Goal: Task Accomplishment & Management: Complete application form

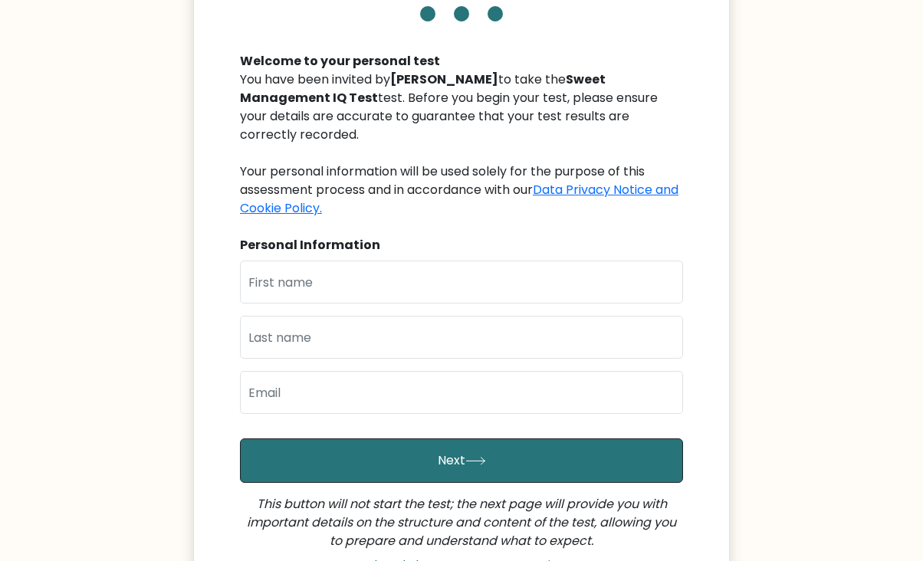
scroll to position [186, 0]
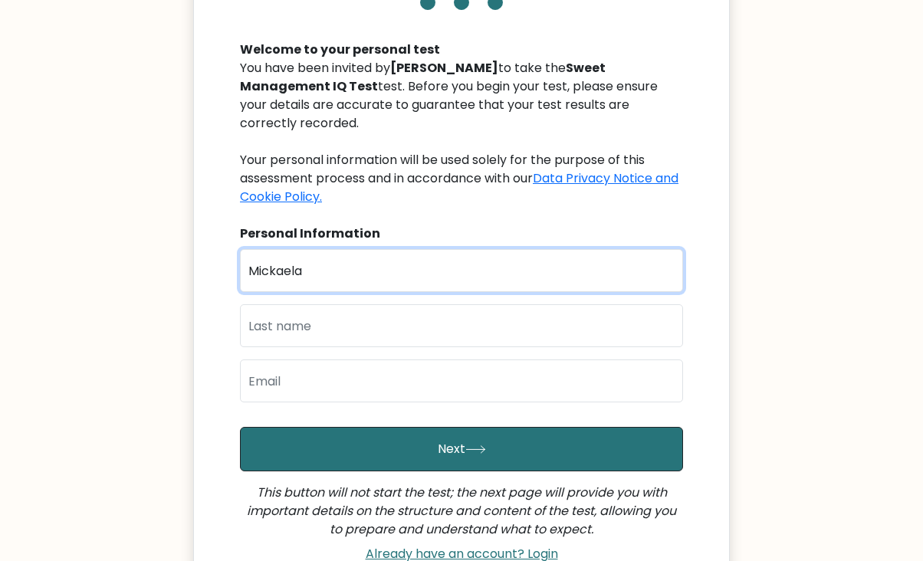
type input "Mickaela"
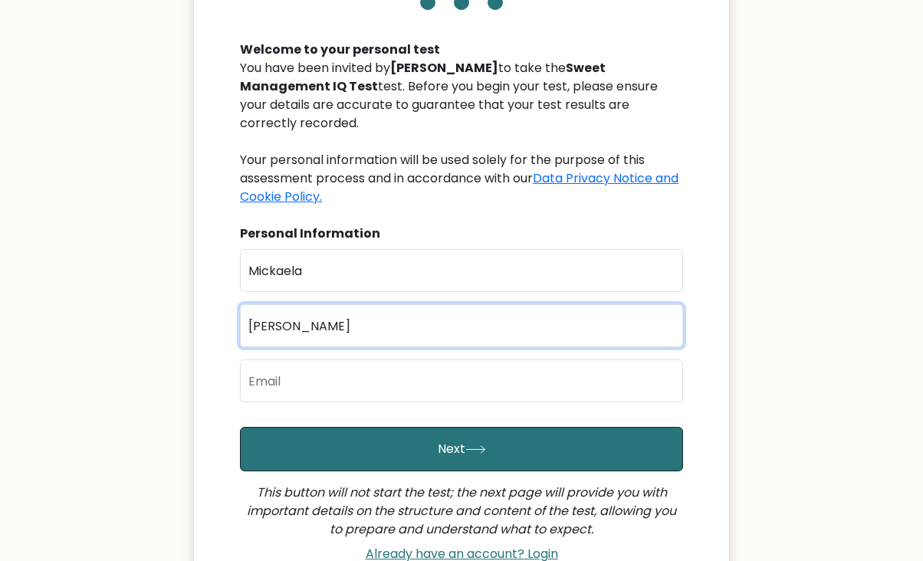
type input "Nazareno"
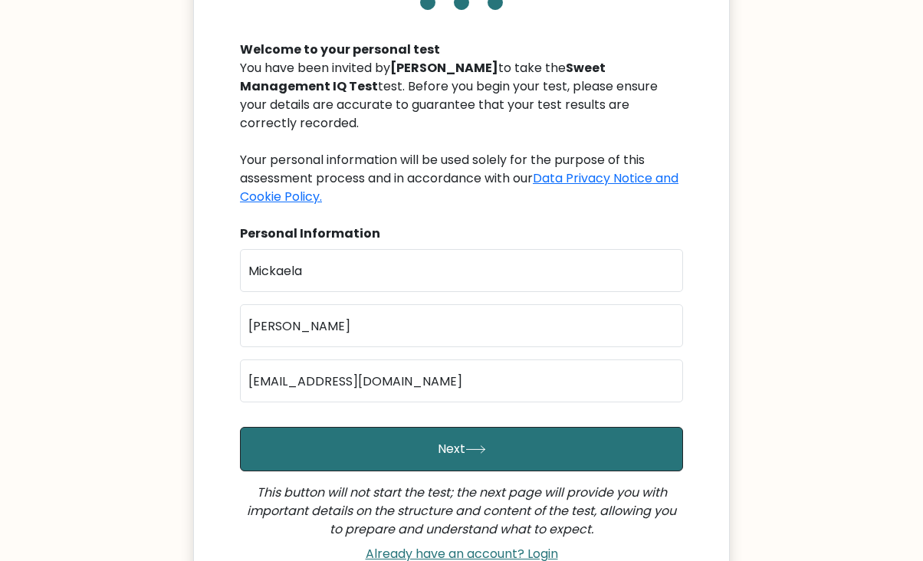
click at [93, 334] on body "Sweet Management IQ Test Welcome to your personal test You have been invited by…" at bounding box center [461, 276] width 923 height 924
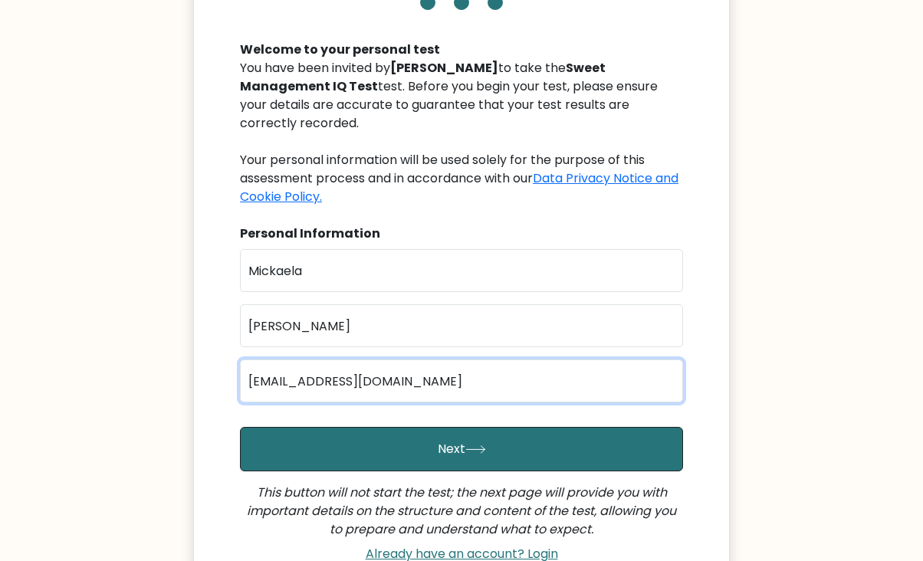
click at [343, 360] on input "mickanazareno4@gmail.com" at bounding box center [461, 381] width 443 height 43
type input "[EMAIL_ADDRESS][DOMAIN_NAME]"
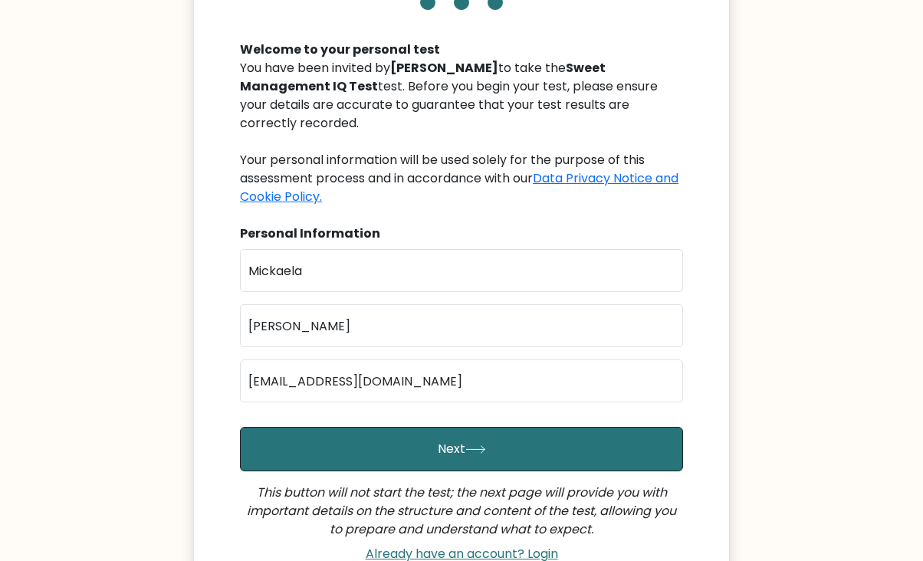
click at [112, 415] on body "Sweet Management IQ Test Welcome to your personal test You have been invited by…" at bounding box center [461, 276] width 923 height 924
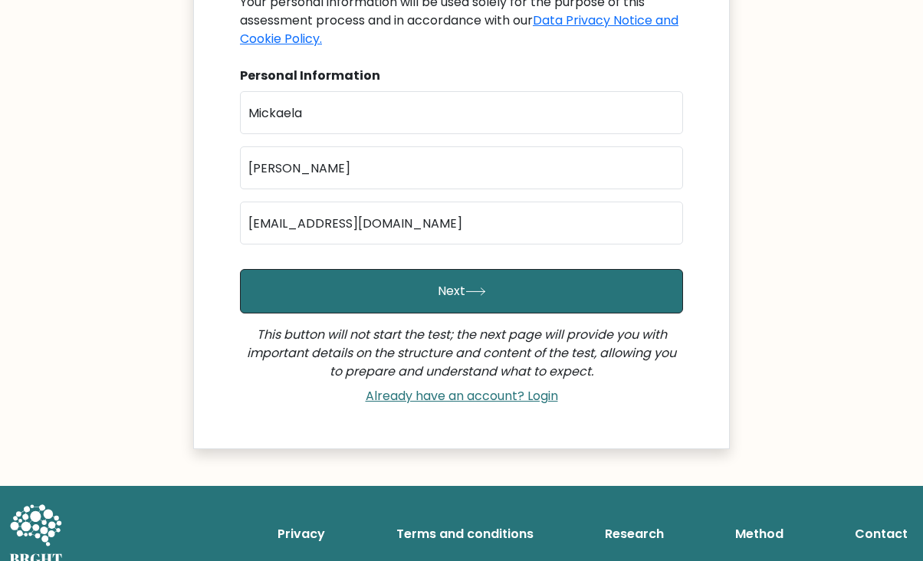
scroll to position [344, 0]
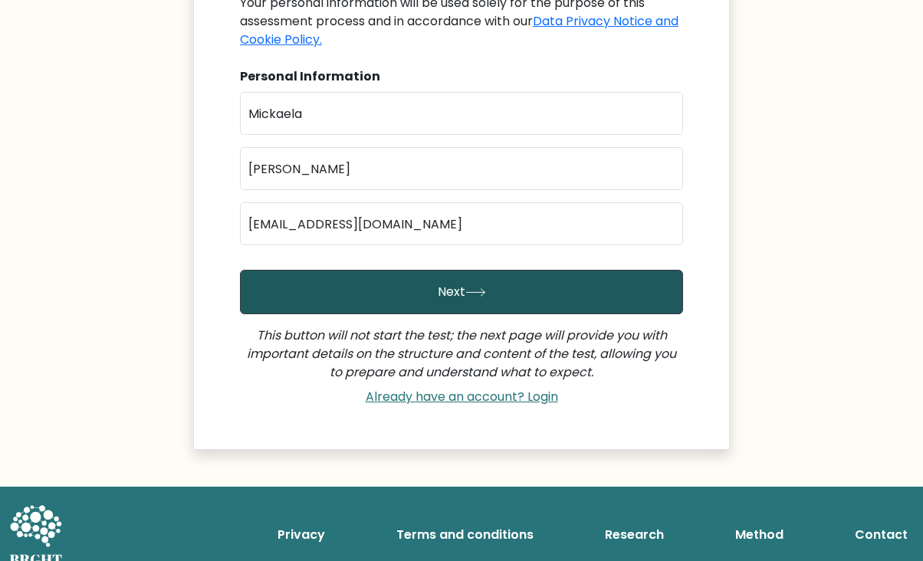
click at [429, 270] on button "Next" at bounding box center [461, 292] width 443 height 44
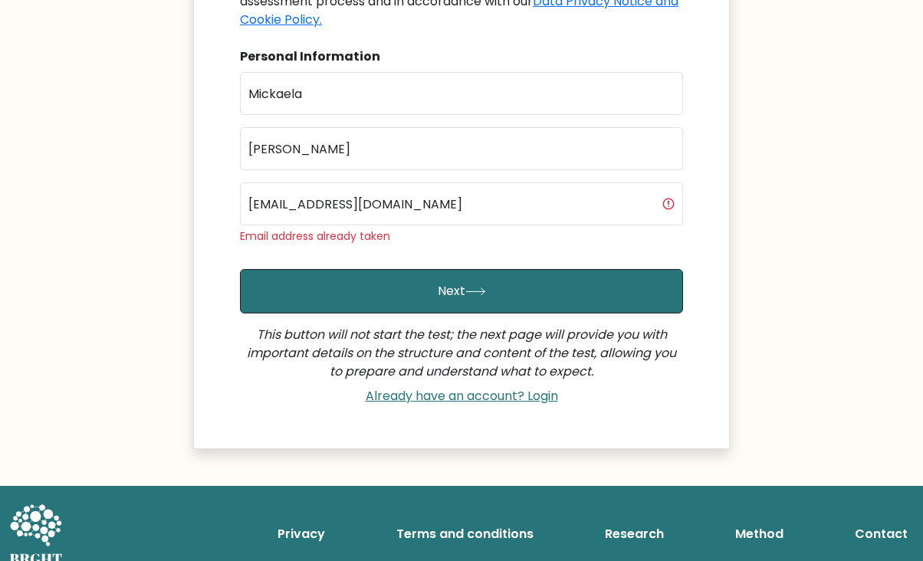
scroll to position [363, 0]
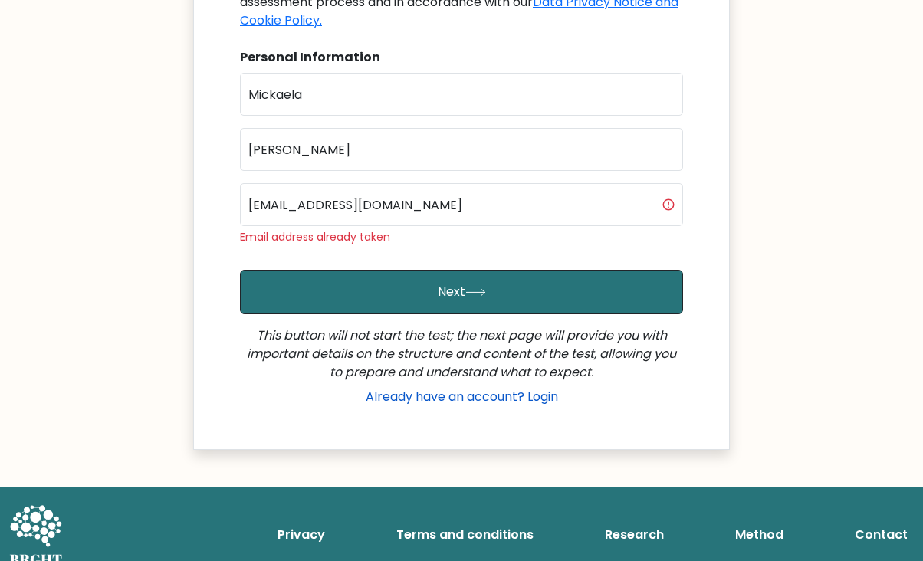
click at [376, 388] on link "Already have an account? Login" at bounding box center [462, 397] width 205 height 18
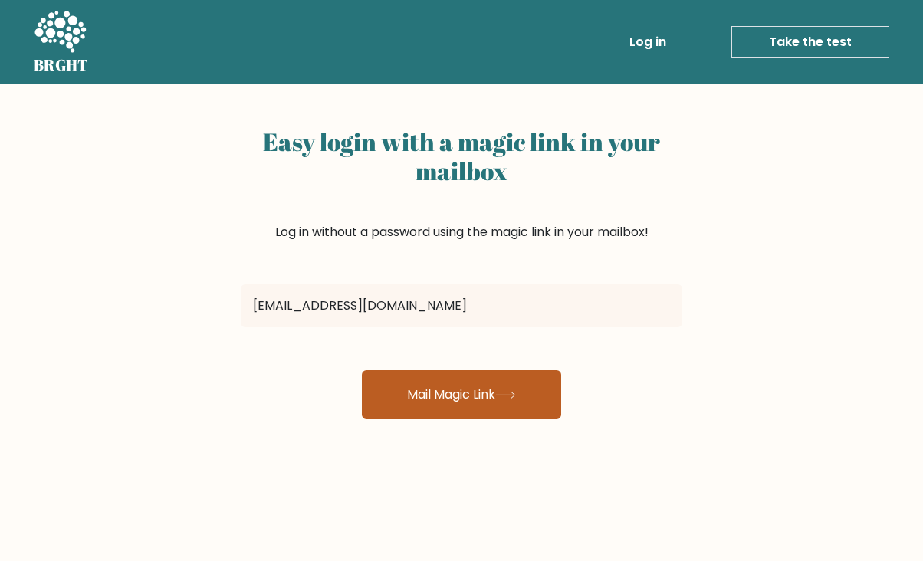
type input "[EMAIL_ADDRESS][DOMAIN_NAME]"
click at [411, 408] on button "Mail Magic Link" at bounding box center [461, 394] width 199 height 49
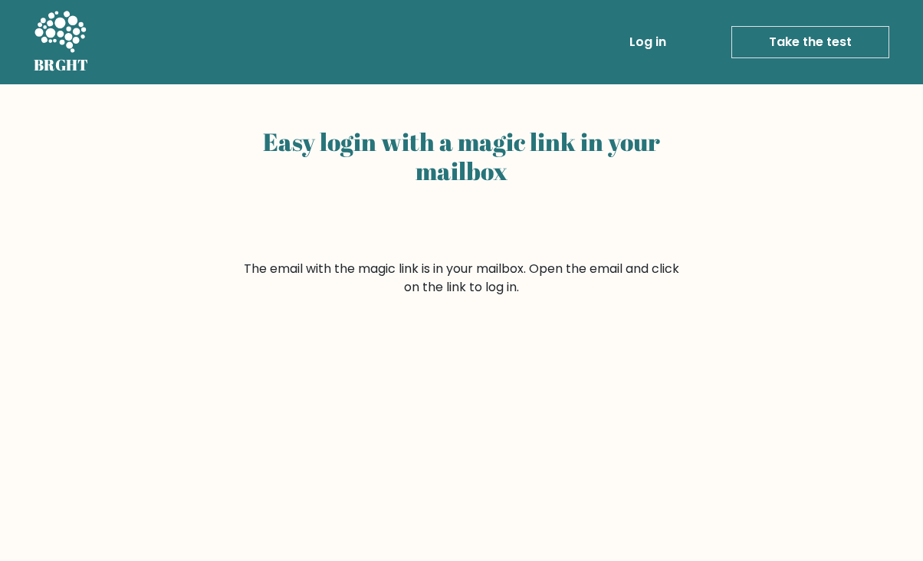
click at [794, 41] on link "Take the test" at bounding box center [811, 42] width 158 height 32
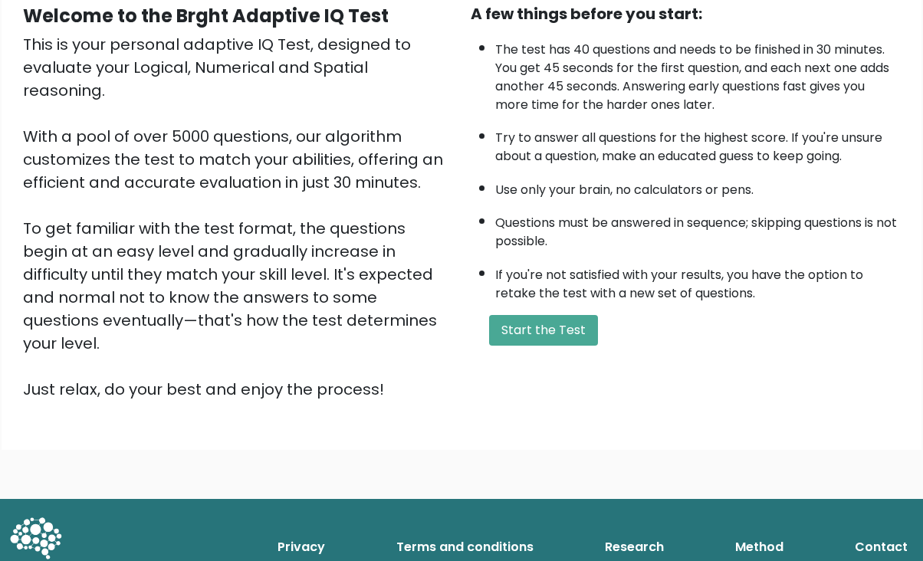
scroll to position [155, 0]
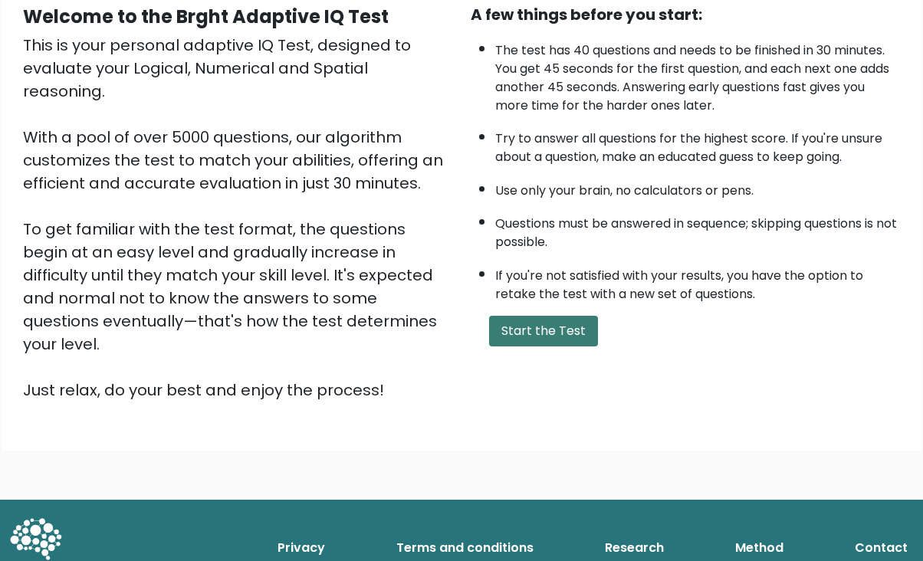
click at [533, 347] on button "Start the Test" at bounding box center [543, 331] width 109 height 31
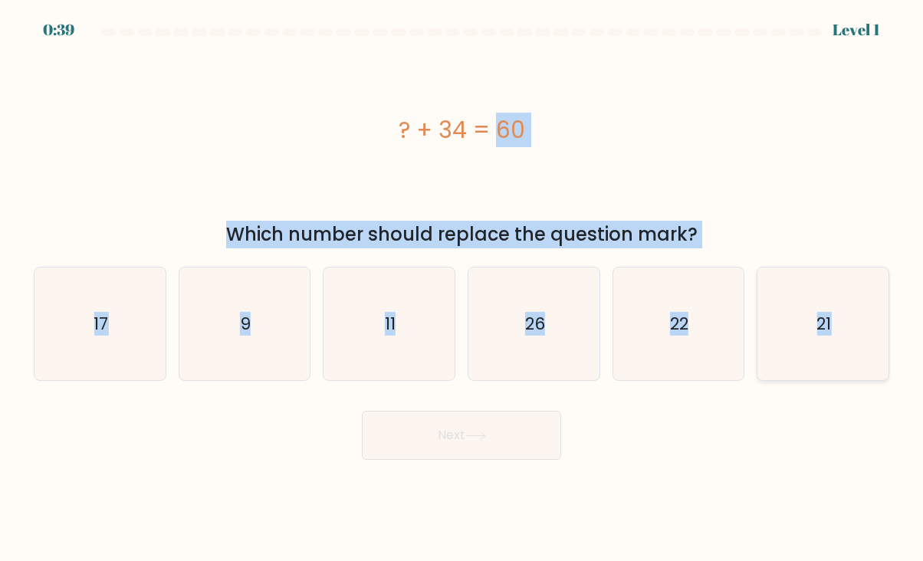
drag, startPoint x: 369, startPoint y: 126, endPoint x: 831, endPoint y: 327, distance: 504.5
click at [831, 327] on form "a. 9" at bounding box center [461, 244] width 923 height 432
copy form "? + 34 = 60 Which number should replace the question mark? a. 17 b. 9 c. 11 d. …"
drag, startPoint x: 551, startPoint y: 308, endPoint x: 543, endPoint y: 307, distance: 8.6
click at [551, 308] on icon "26" at bounding box center [534, 324] width 113 height 113
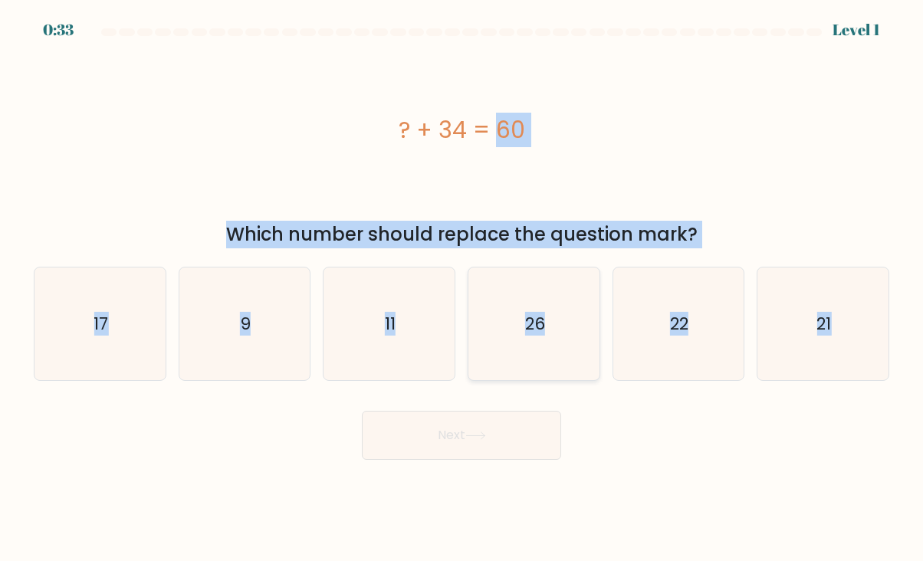
click at [462, 288] on input "d. 26" at bounding box center [462, 285] width 1 height 8
radio input "true"
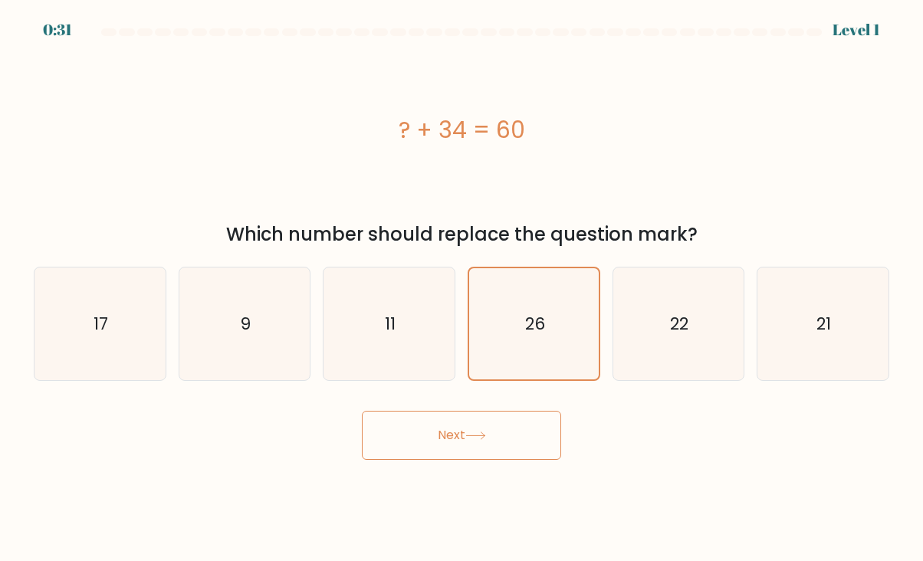
click at [469, 436] on button "Next" at bounding box center [461, 435] width 199 height 49
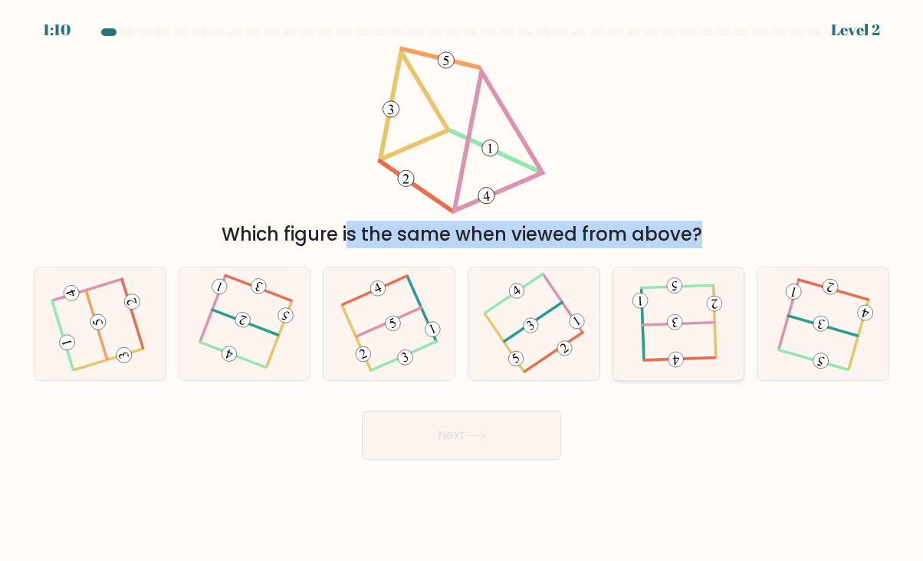
drag, startPoint x: 372, startPoint y: 63, endPoint x: 699, endPoint y: 304, distance: 405.9
click at [699, 304] on form at bounding box center [461, 244] width 923 height 432
click at [651, 112] on div "Which figure is the same when viewed from above?" at bounding box center [462, 147] width 874 height 202
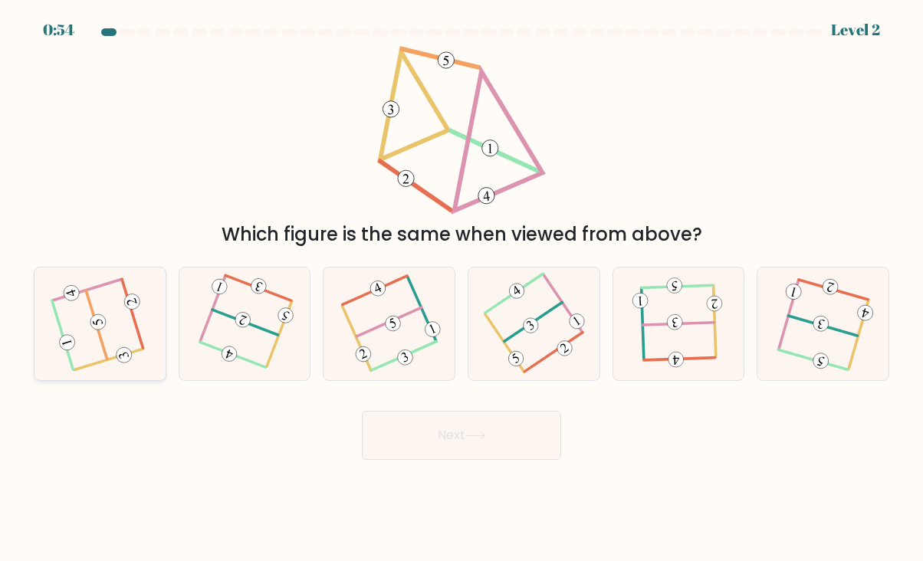
drag, startPoint x: 92, startPoint y: 323, endPoint x: 135, endPoint y: 329, distance: 43.4
click at [92, 323] on 714 at bounding box center [98, 322] width 19 height 19
click at [462, 288] on input "a." at bounding box center [462, 285] width 1 height 8
radio input "true"
click at [509, 441] on button "Next" at bounding box center [461, 435] width 199 height 49
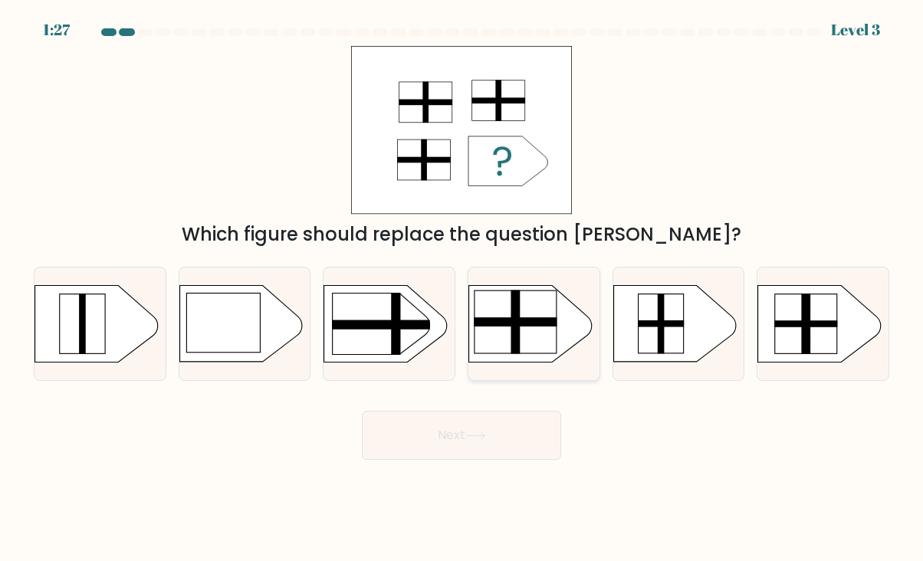
click at [515, 304] on rect at bounding box center [515, 322] width 9 height 64
click at [462, 288] on input "d." at bounding box center [462, 285] width 1 height 8
radio input "true"
click at [458, 442] on button "Next" at bounding box center [461, 435] width 199 height 49
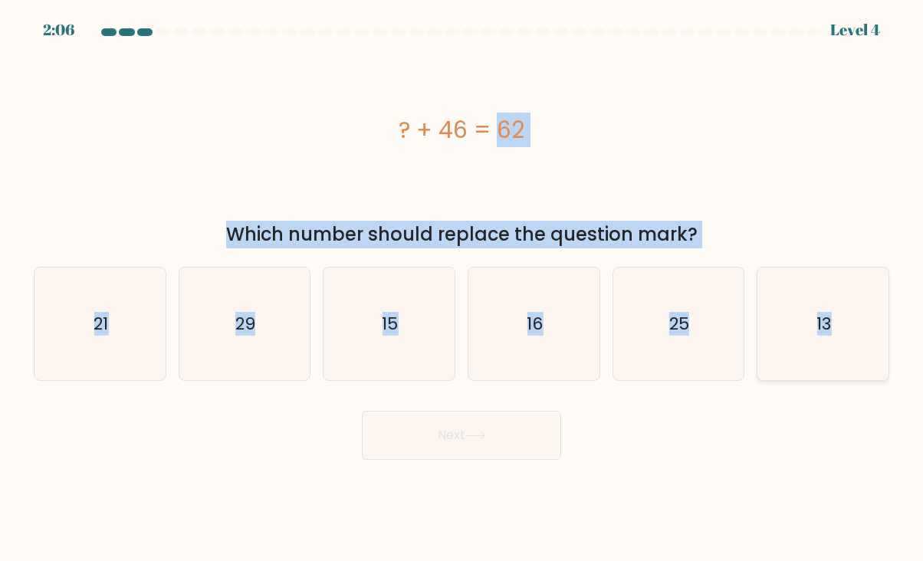
drag, startPoint x: 451, startPoint y: 147, endPoint x: 828, endPoint y: 331, distance: 418.8
click at [828, 331] on form "a." at bounding box center [461, 244] width 923 height 432
copy form "? + 46 = 62 Which number should replace the question mark? a. 21 b. 29 c. 15 d.…"
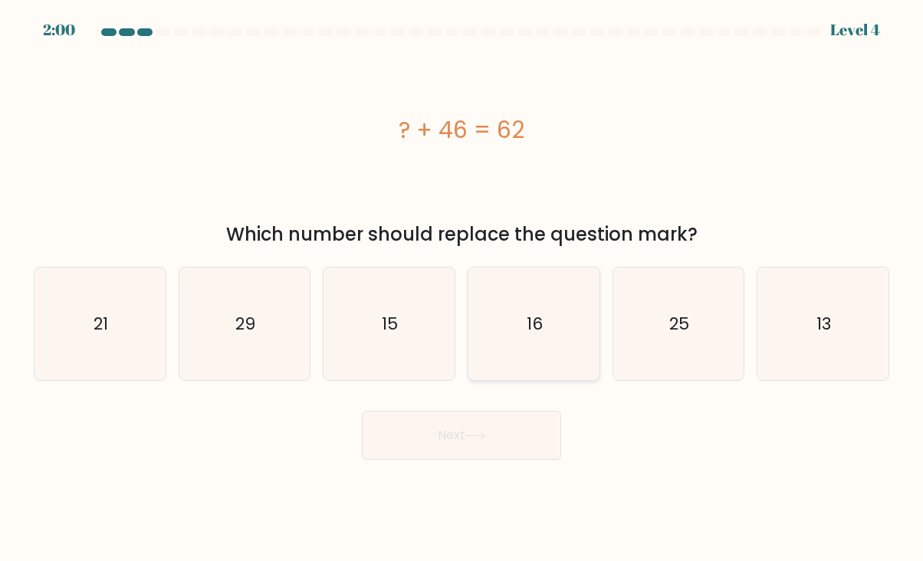
click at [534, 358] on icon "16" at bounding box center [534, 324] width 113 height 113
click at [462, 288] on input "d. 16" at bounding box center [462, 285] width 1 height 8
radio input "true"
click at [475, 428] on button "Next" at bounding box center [461, 435] width 199 height 49
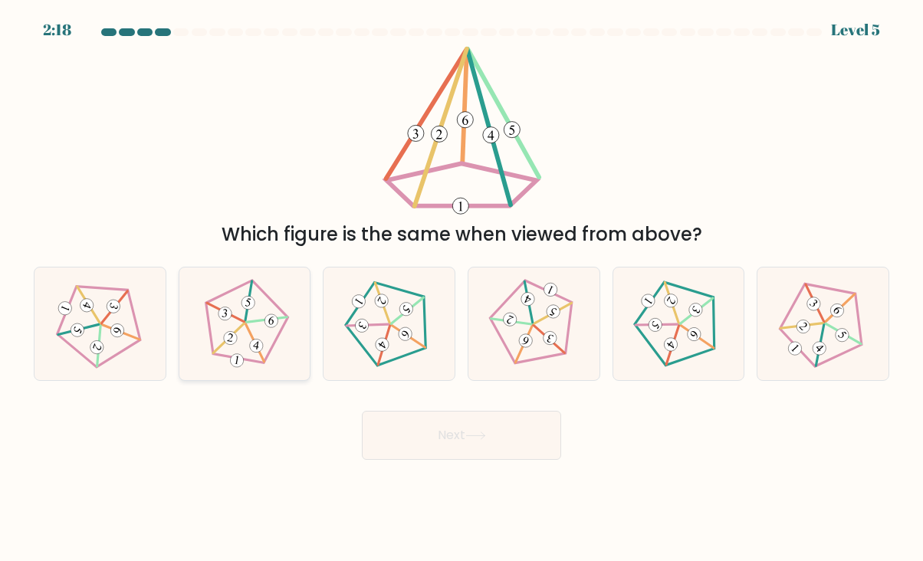
click at [264, 336] on icon at bounding box center [244, 323] width 90 height 90
click at [462, 288] on input "b." at bounding box center [462, 285] width 1 height 8
radio input "true"
drag, startPoint x: 420, startPoint y: 438, endPoint x: 365, endPoint y: 430, distance: 55.7
click at [420, 438] on button "Next" at bounding box center [461, 435] width 199 height 49
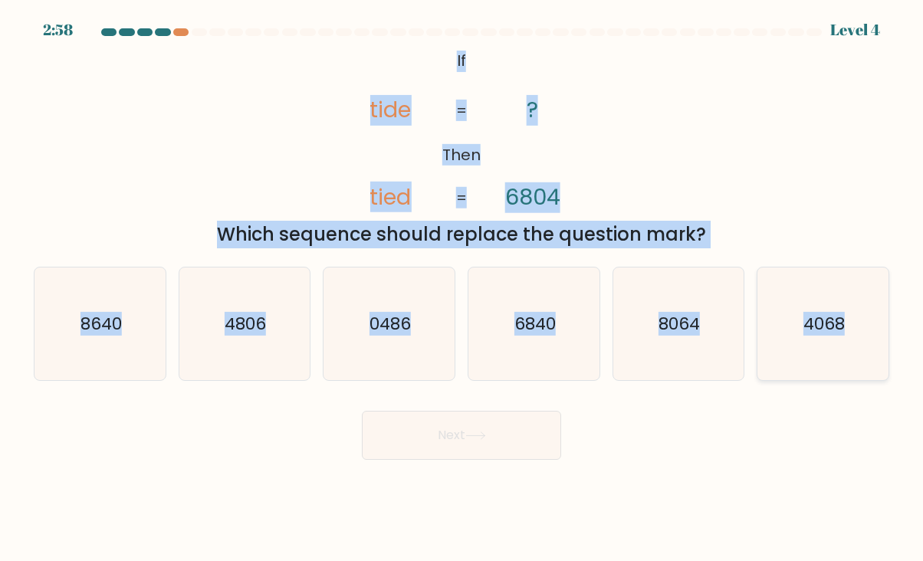
drag, startPoint x: 448, startPoint y: 51, endPoint x: 844, endPoint y: 324, distance: 481.4
click at [844, 324] on form "If ?" at bounding box center [461, 244] width 923 height 432
copy form "If Then tide tied ? 6804 = = Which sequence should replace the question mark? a…"
click at [668, 411] on div "Next" at bounding box center [462, 430] width 874 height 61
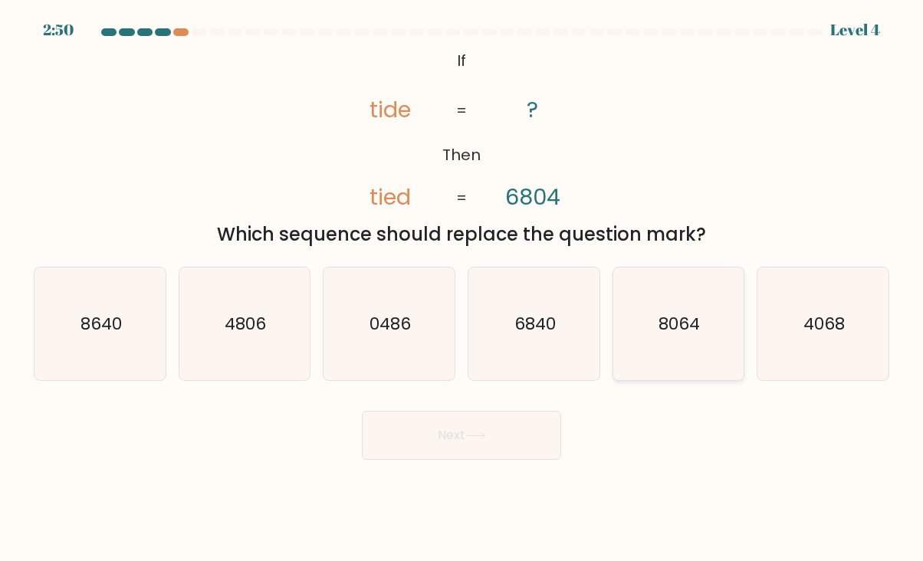
click at [698, 342] on icon "8064" at bounding box center [678, 324] width 113 height 113
click at [462, 288] on input "e. 8064" at bounding box center [462, 285] width 1 height 8
radio input "true"
click at [470, 455] on button "Next" at bounding box center [461, 435] width 199 height 49
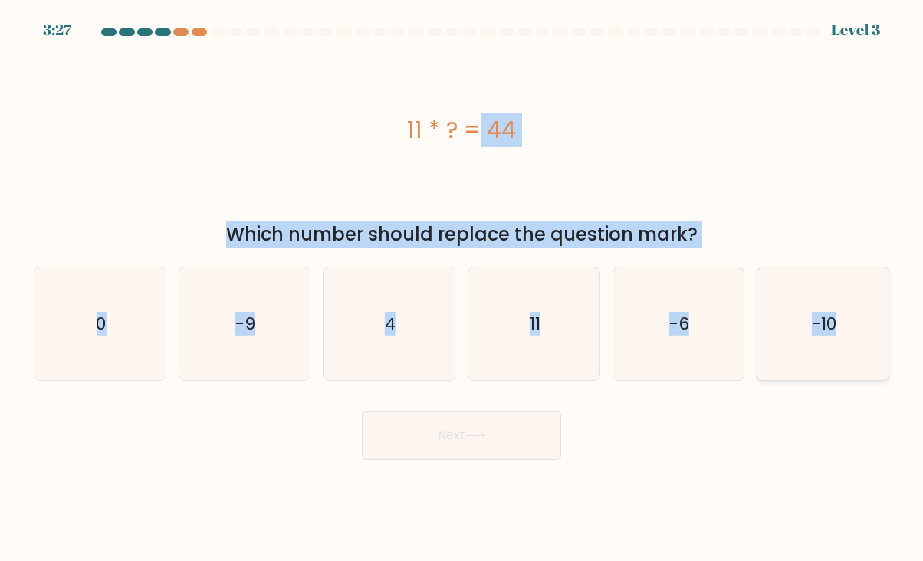
drag, startPoint x: 397, startPoint y: 117, endPoint x: 833, endPoint y: 328, distance: 485.0
click at [833, 328] on form "a. 0" at bounding box center [461, 244] width 923 height 432
copy form "11 * ? = 44 Which number should replace the question mark? a. 0 b. -9 c. 4 d. 1…"
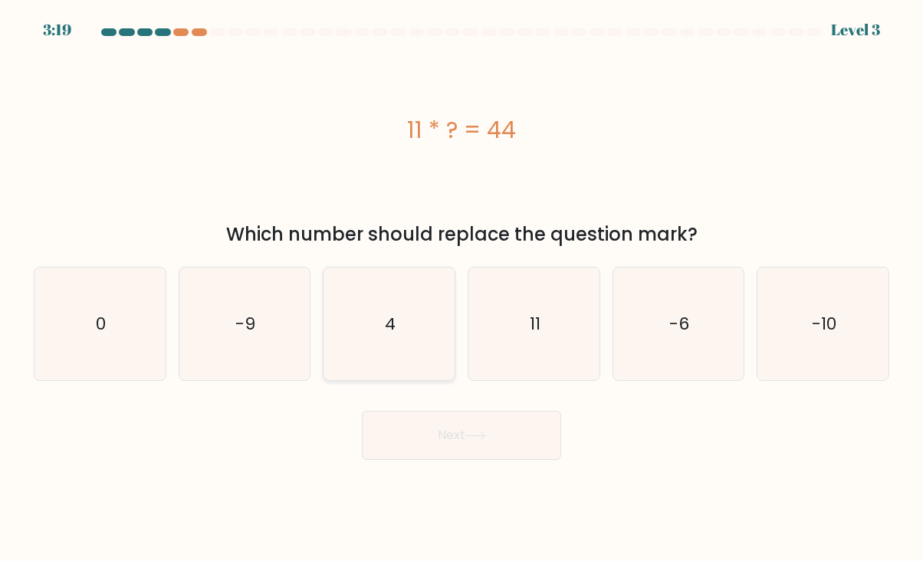
click at [357, 324] on icon "4" at bounding box center [389, 324] width 113 height 113
click at [462, 288] on input "c. 4" at bounding box center [462, 285] width 1 height 8
radio input "true"
click at [429, 433] on button "Next" at bounding box center [461, 435] width 199 height 49
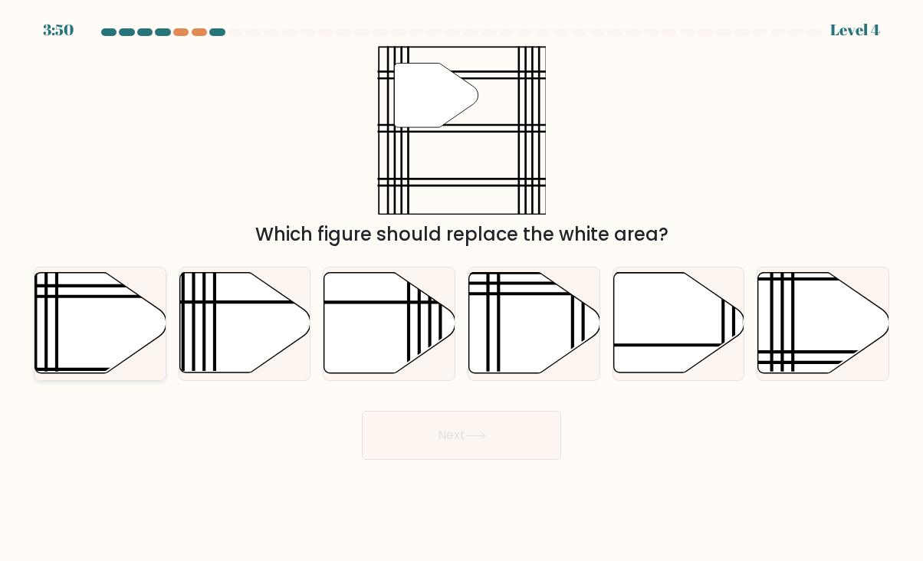
click at [85, 338] on icon at bounding box center [100, 323] width 131 height 100
click at [462, 288] on input "a." at bounding box center [462, 285] width 1 height 8
radio input "true"
click at [448, 435] on button "Next" at bounding box center [461, 435] width 199 height 49
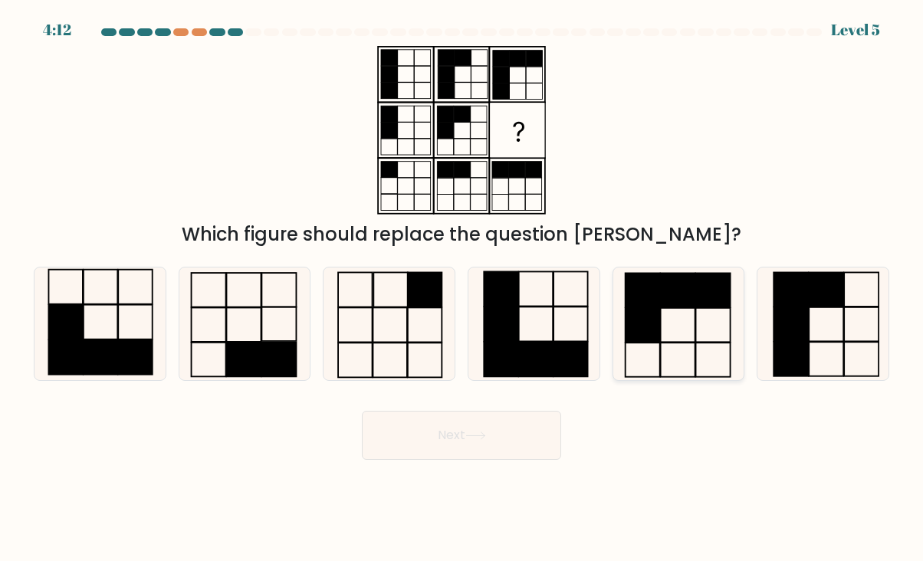
click at [690, 307] on rect at bounding box center [678, 290] width 35 height 35
click at [462, 288] on input "e." at bounding box center [462, 285] width 1 height 8
radio input "true"
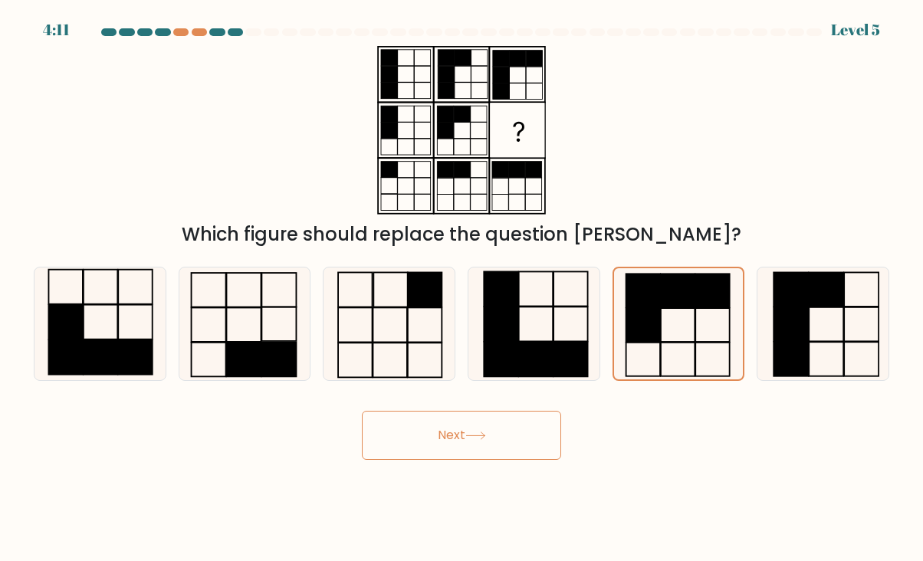
click at [449, 466] on body "4:11 Level 5" at bounding box center [461, 280] width 923 height 561
click at [458, 439] on button "Next" at bounding box center [461, 435] width 199 height 49
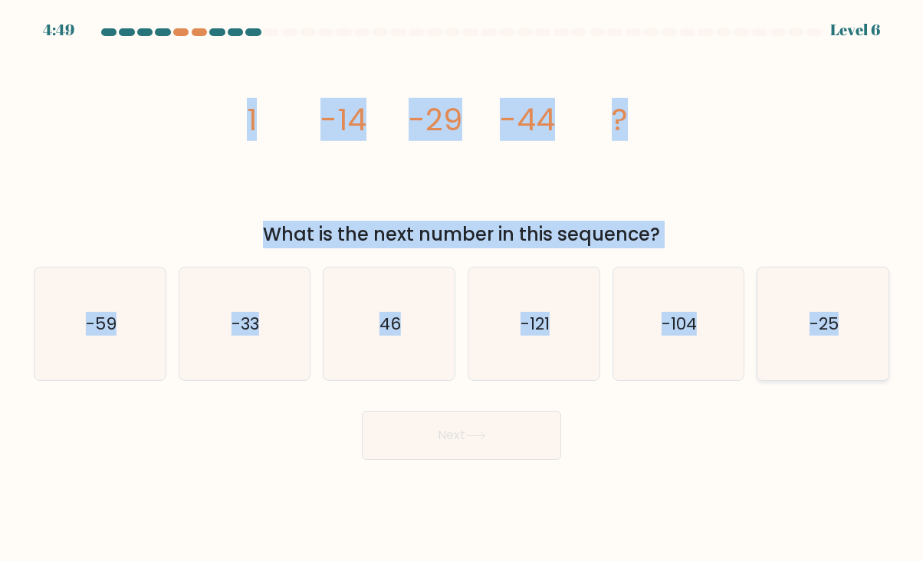
drag, startPoint x: 236, startPoint y: 104, endPoint x: 838, endPoint y: 324, distance: 641.3
click at [838, 324] on form at bounding box center [461, 244] width 923 height 432
copy form "1 -14 -29 -44 ? What is the next number in this sequence? a. -59 b. -33 c. 46 d…"
click at [642, 431] on div "Next" at bounding box center [462, 430] width 874 height 61
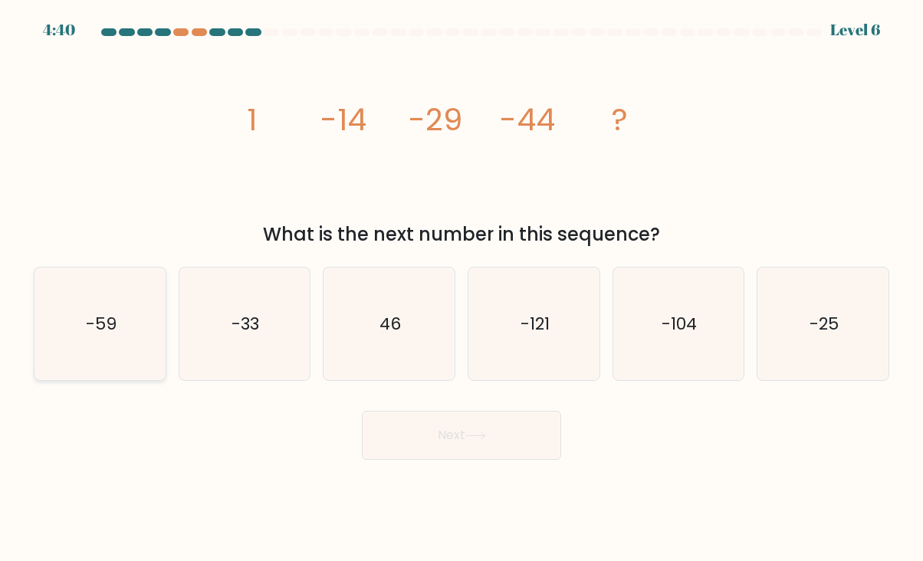
click at [118, 334] on icon "-59" at bounding box center [100, 324] width 113 height 113
click at [462, 288] on input "a. -59" at bounding box center [462, 285] width 1 height 8
radio input "true"
click at [439, 426] on button "Next" at bounding box center [461, 435] width 199 height 49
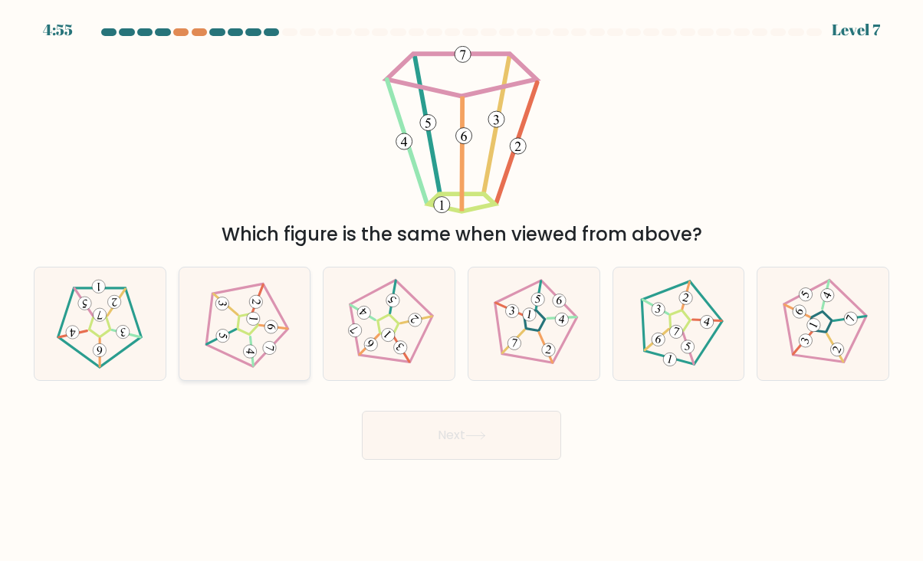
click at [222, 310] on 553 at bounding box center [222, 304] width 15 height 15
click at [462, 288] on input "b." at bounding box center [462, 285] width 1 height 8
radio input "true"
click at [436, 430] on button "Next" at bounding box center [461, 435] width 199 height 49
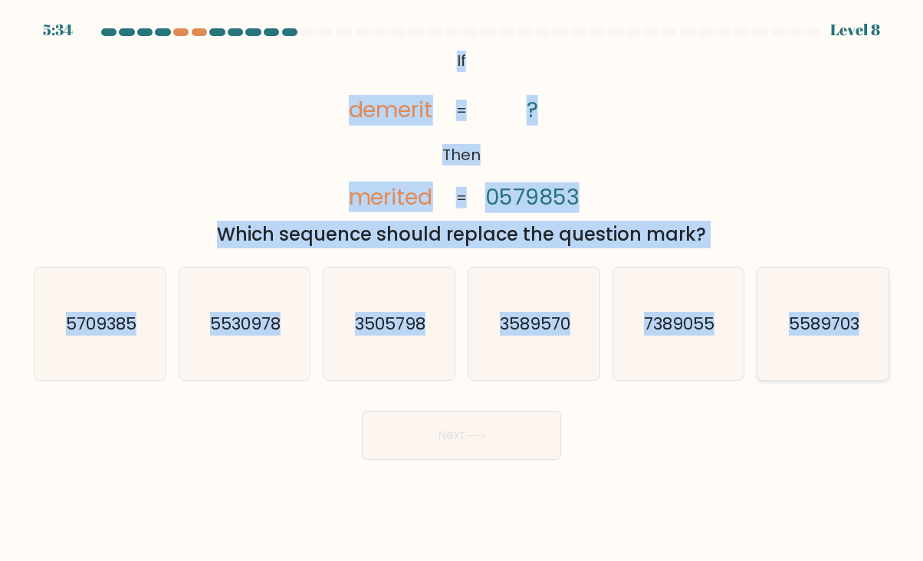
drag, startPoint x: 449, startPoint y: 51, endPoint x: 860, endPoint y: 325, distance: 493.3
click at [860, 325] on form "If ?" at bounding box center [461, 244] width 923 height 432
copy form "If Then demerit merited ? 0579853 = = Which sequence should replace the questio…"
click at [281, 134] on div "@import url('https://fonts.googleapis.com/css?family=Abril+Fatface:400,100,100i…" at bounding box center [462, 147] width 874 height 202
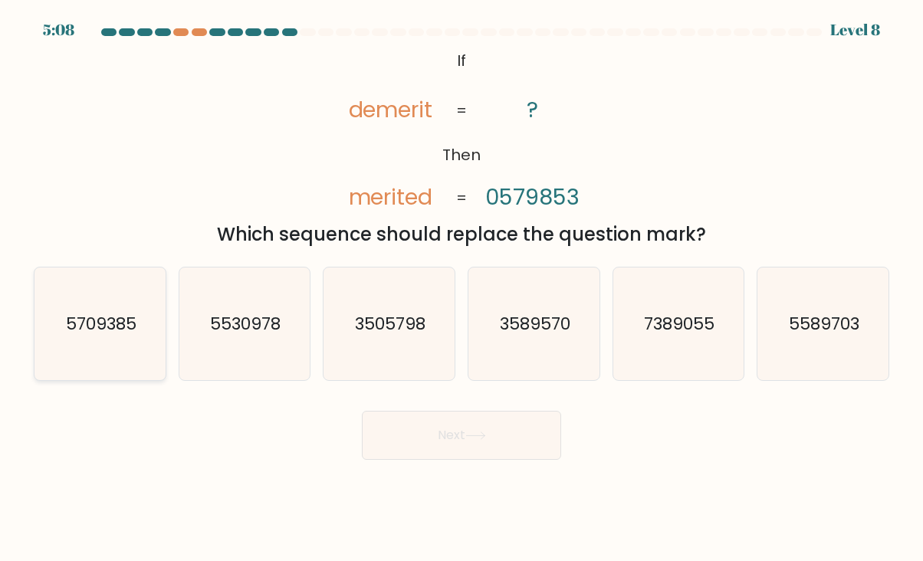
click at [104, 326] on text "5709385" at bounding box center [101, 324] width 71 height 24
click at [462, 288] on input "a. 5709385" at bounding box center [462, 285] width 1 height 8
radio input "true"
click at [413, 433] on button "Next" at bounding box center [461, 435] width 199 height 49
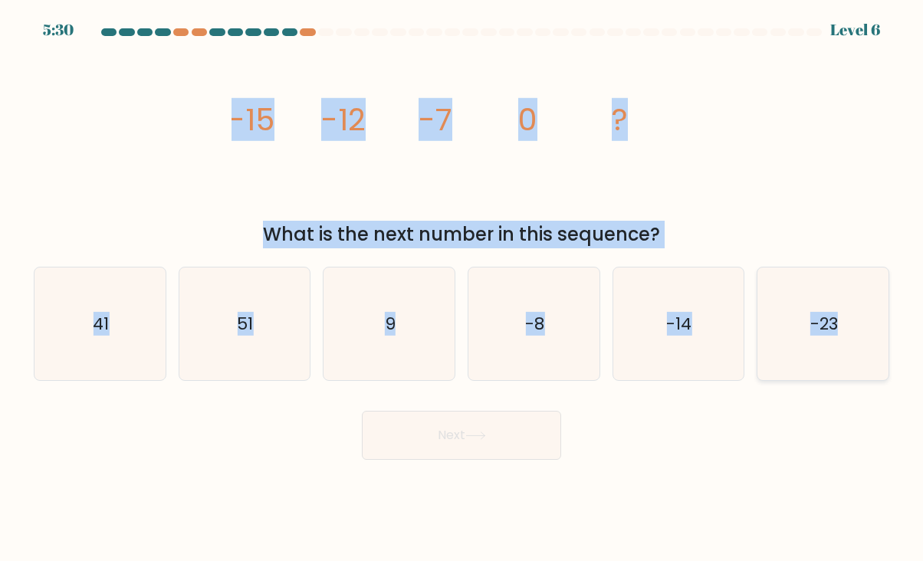
drag, startPoint x: 229, startPoint y: 106, endPoint x: 836, endPoint y: 327, distance: 646.6
click at [836, 327] on form at bounding box center [461, 244] width 923 height 432
copy form "-15 -12 -7 0 ? What is the next number in this sequence? a. 41 b. 51 c. 9 d. -8…"
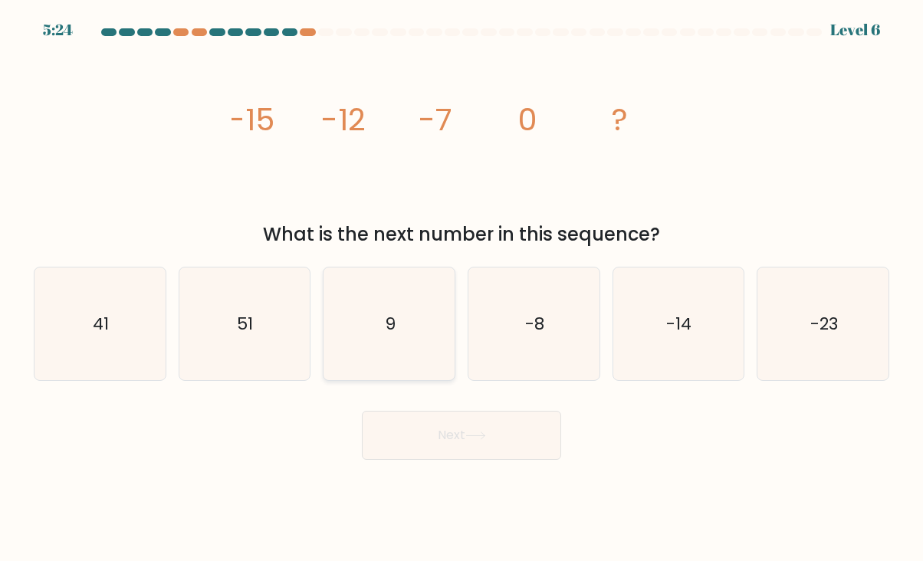
drag, startPoint x: 364, startPoint y: 308, endPoint x: 393, endPoint y: 327, distance: 34.9
click at [364, 308] on icon "9" at bounding box center [389, 324] width 113 height 113
click at [462, 288] on input "c. 9" at bounding box center [462, 285] width 1 height 8
radio input "true"
click at [437, 434] on button "Next" at bounding box center [461, 435] width 199 height 49
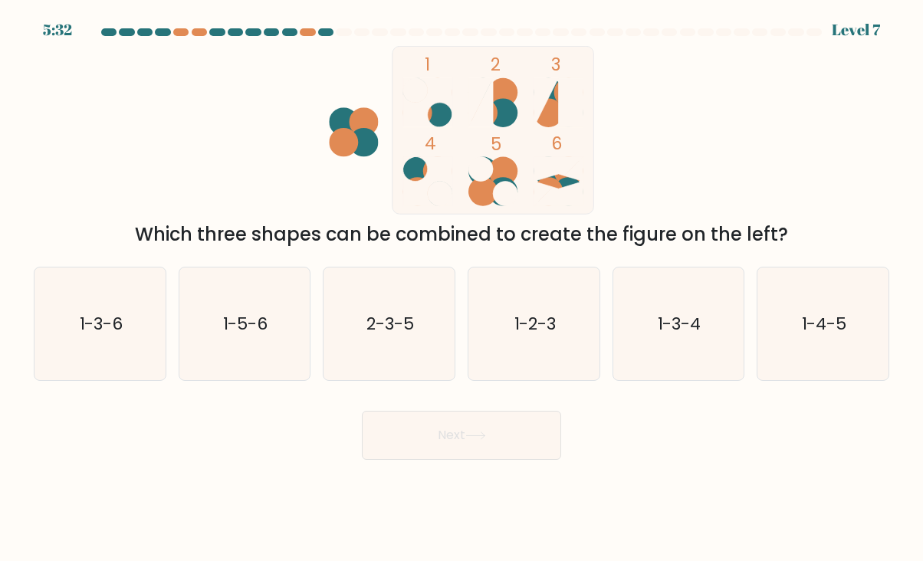
drag, startPoint x: 814, startPoint y: 316, endPoint x: 716, endPoint y: 382, distance: 118.3
click at [814, 316] on text "1-4-5" at bounding box center [824, 324] width 45 height 24
click at [462, 288] on input "f. 1-4-5" at bounding box center [462, 285] width 1 height 8
radio input "true"
click at [498, 447] on button "Next" at bounding box center [461, 435] width 199 height 49
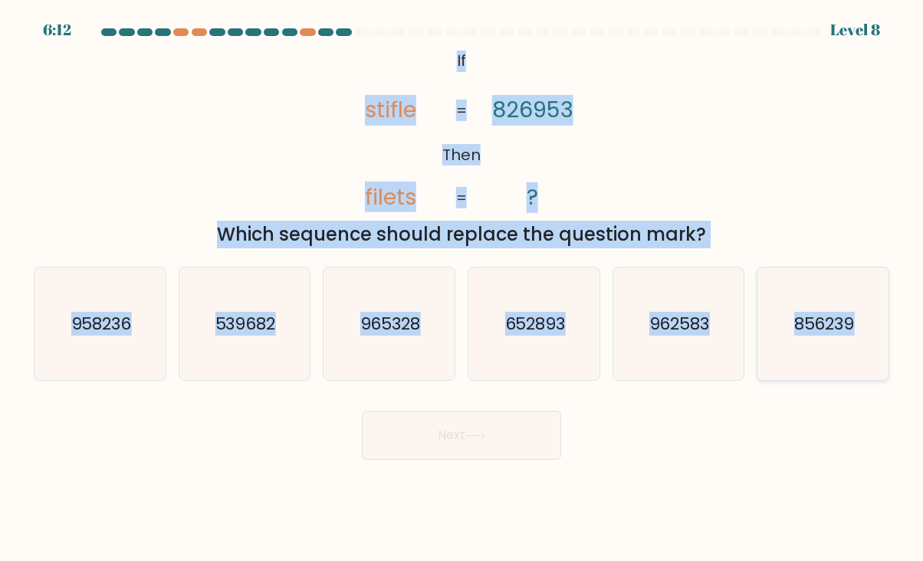
drag, startPoint x: 453, startPoint y: 50, endPoint x: 855, endPoint y: 327, distance: 488.0
click at [855, 327] on form "If ?" at bounding box center [461, 244] width 923 height 432
copy form "If Then stifle filets 826953 ? = = Which sequence should replace the question m…"
click at [114, 420] on div "Next" at bounding box center [462, 430] width 874 height 61
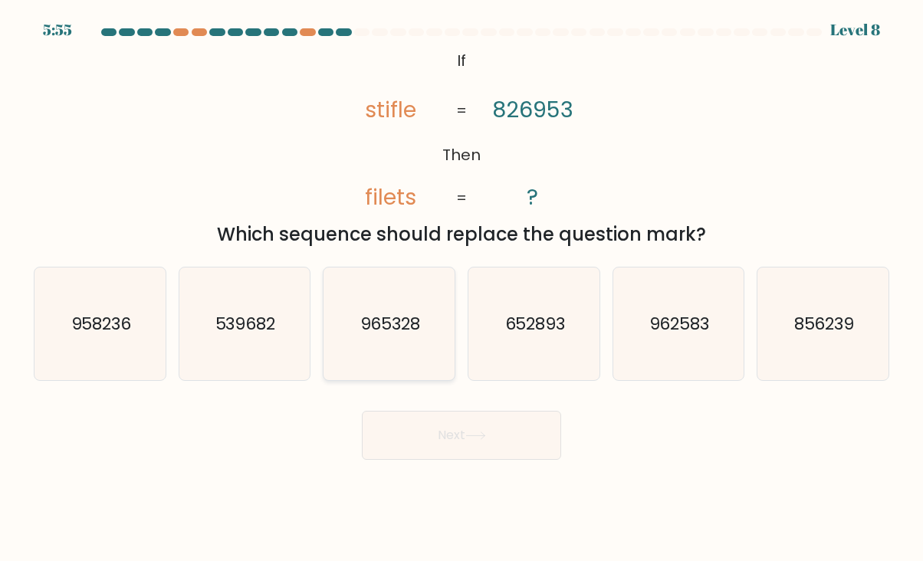
click at [387, 338] on icon "965328" at bounding box center [389, 324] width 113 height 113
click at [462, 288] on input "c. 965328" at bounding box center [462, 285] width 1 height 8
radio input "true"
click at [459, 439] on button "Next" at bounding box center [461, 435] width 199 height 49
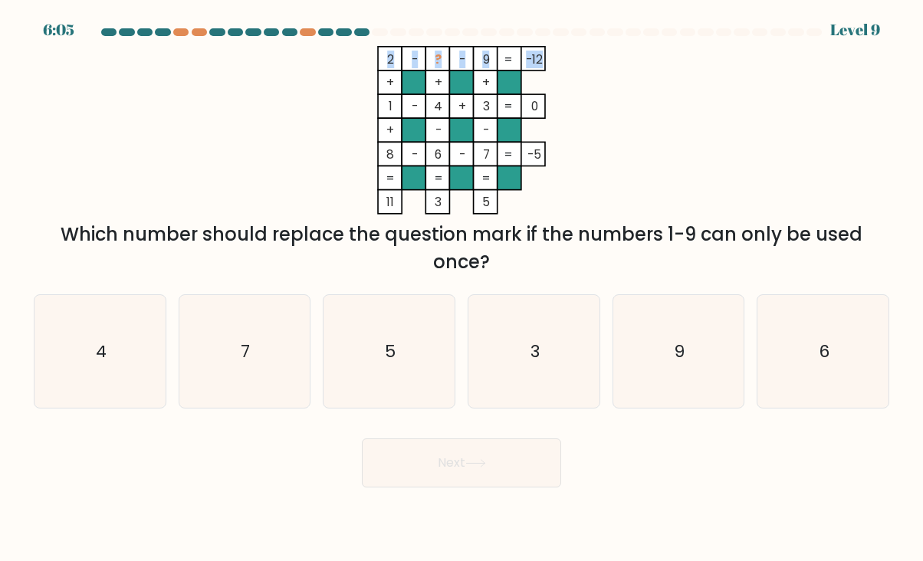
drag, startPoint x: 386, startPoint y: 58, endPoint x: 541, endPoint y: 58, distance: 154.9
click at [541, 58] on icon "2 - ? - 9 -12 + + + 1 - 4 + 3 0 + - - 8 - 6 - 7 = -5 = = = = 11 3 5 =" at bounding box center [462, 130] width 460 height 169
copy icon "2 - ? - 9 -12"
click at [278, 434] on div "Next" at bounding box center [462, 457] width 874 height 61
drag, startPoint x: 521, startPoint y: 330, endPoint x: 510, endPoint y: 393, distance: 64.6
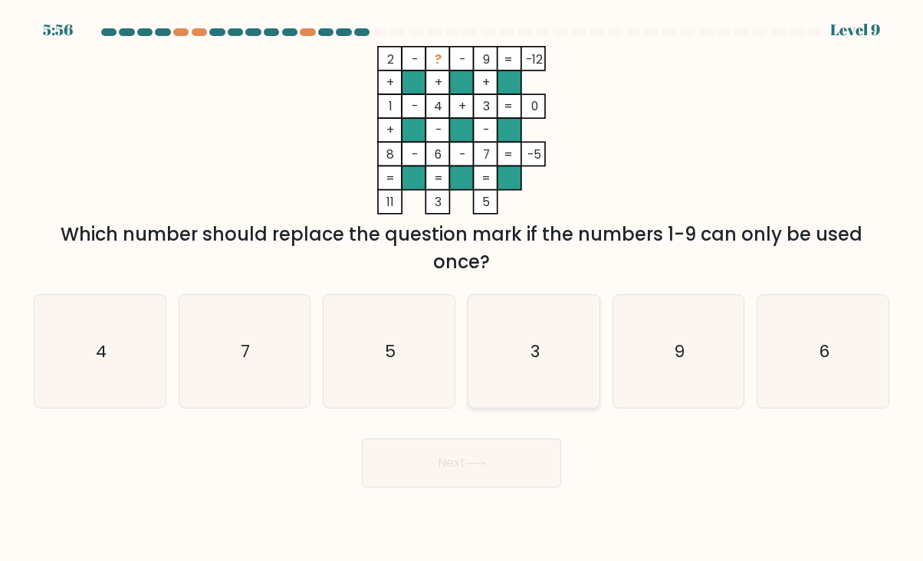
click at [521, 330] on icon "3" at bounding box center [534, 351] width 113 height 113
click at [462, 288] on input "d. 3" at bounding box center [462, 285] width 1 height 8
radio input "true"
click at [492, 456] on button "Next" at bounding box center [461, 463] width 199 height 49
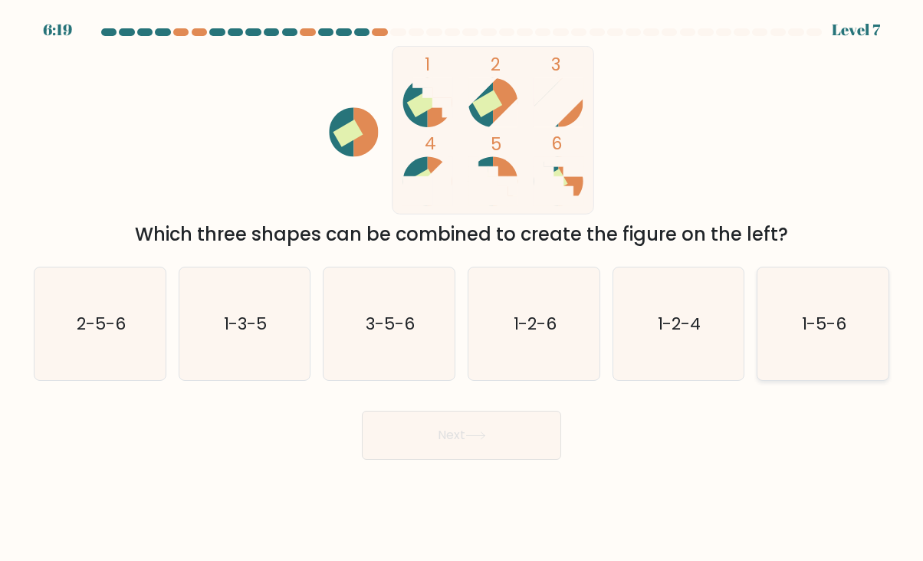
click at [834, 312] on text "1-5-6" at bounding box center [824, 324] width 45 height 24
click at [462, 288] on input "f. 1-5-6" at bounding box center [462, 285] width 1 height 8
radio input "true"
click at [515, 438] on button "Next" at bounding box center [461, 435] width 199 height 49
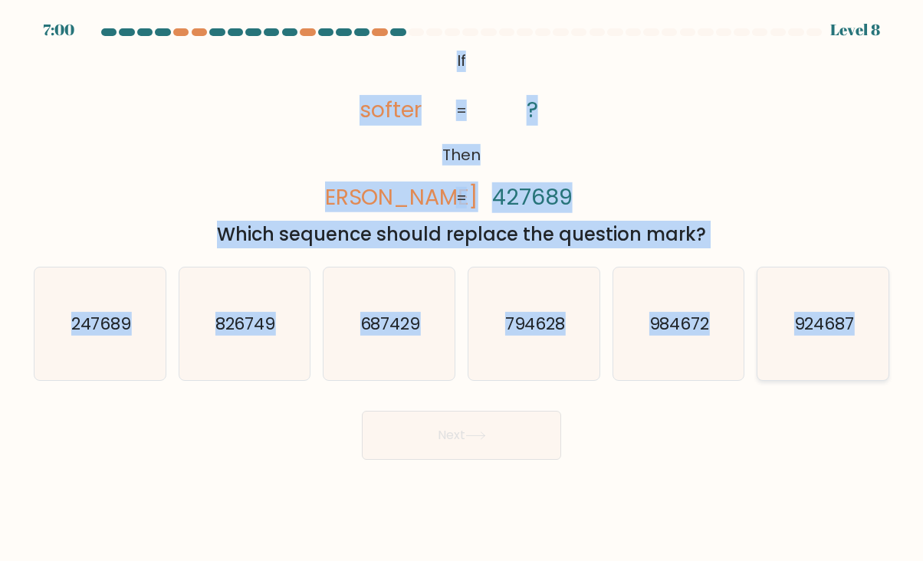
drag, startPoint x: 452, startPoint y: 52, endPoint x: 852, endPoint y: 322, distance: 482.2
click at [852, 322] on form "If ?" at bounding box center [461, 244] width 923 height 432
copy form "If Then softer fortes ? 427689 = = Which sequence should replace the question m…"
drag, startPoint x: 183, startPoint y: 120, endPoint x: 158, endPoint y: 67, distance: 58.3
click at [180, 118] on div "@import url('https://fonts.googleapis.com/css?family=Abril+Fatface:400,100,100i…" at bounding box center [462, 147] width 874 height 202
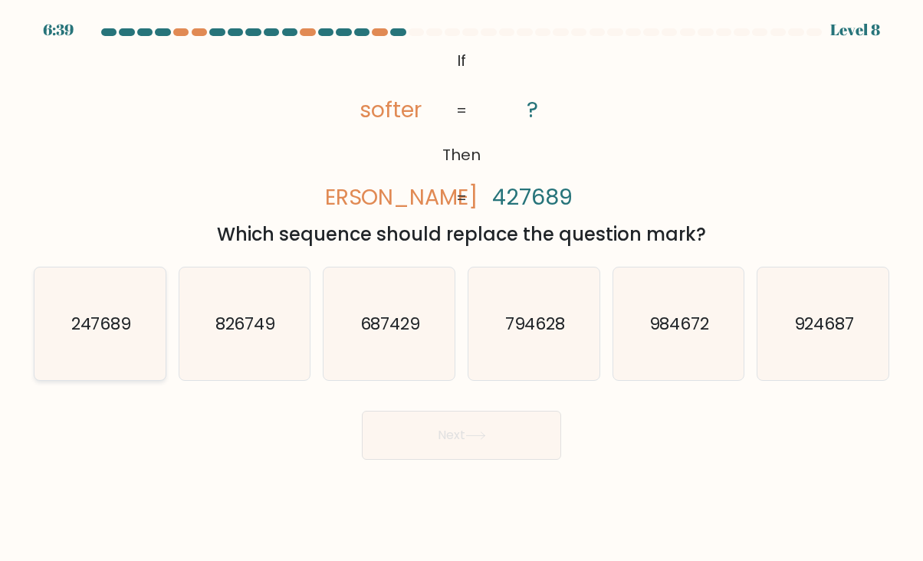
click at [92, 347] on icon "247689" at bounding box center [100, 324] width 113 height 113
click at [462, 288] on input "a. 247689" at bounding box center [462, 285] width 1 height 8
radio input "true"
click at [430, 444] on button "Next" at bounding box center [461, 435] width 199 height 49
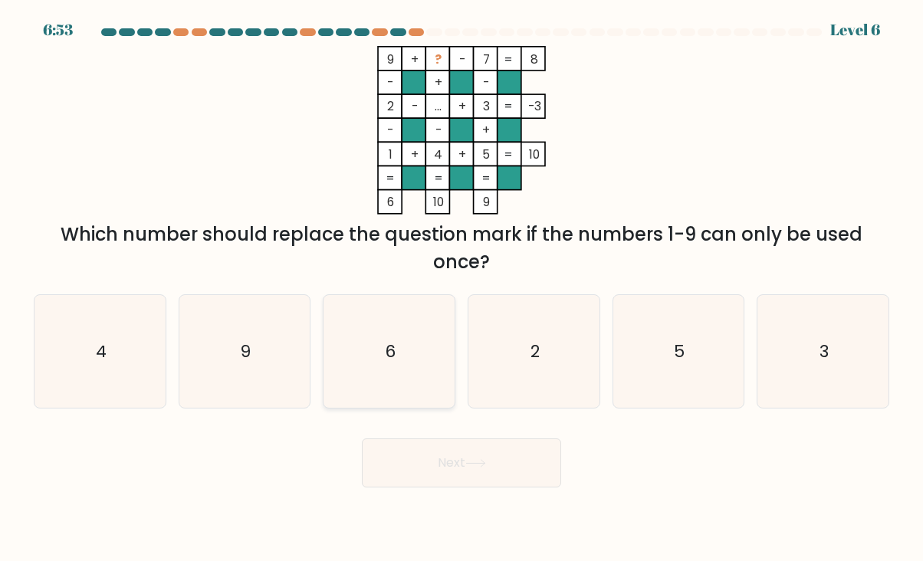
drag, startPoint x: 391, startPoint y: 365, endPoint x: 403, endPoint y: 389, distance: 26.8
click at [391, 366] on icon "6" at bounding box center [389, 351] width 113 height 113
click at [462, 288] on input "c. 6" at bounding box center [462, 285] width 1 height 8
radio input "true"
click at [425, 461] on button "Next" at bounding box center [461, 463] width 199 height 49
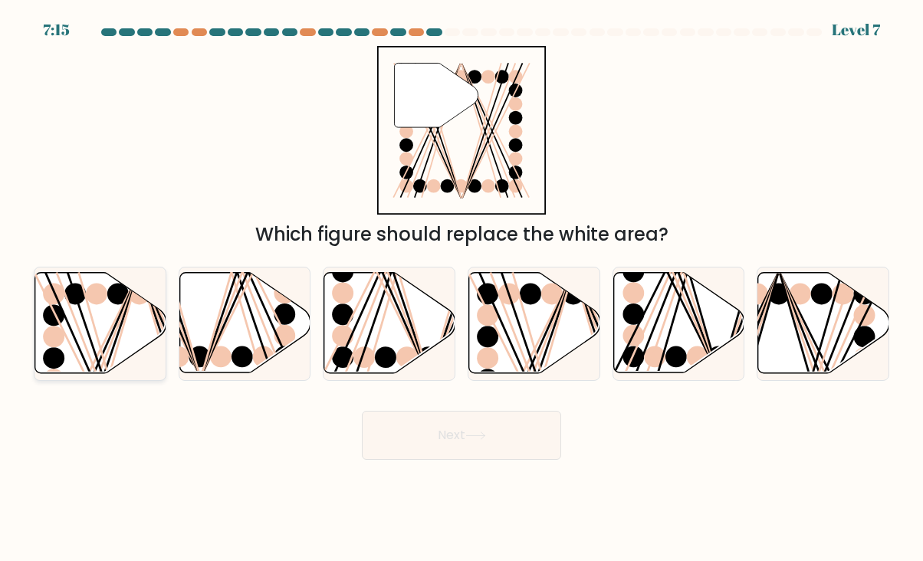
click at [90, 321] on icon at bounding box center [100, 323] width 131 height 100
click at [462, 288] on input "a." at bounding box center [462, 285] width 1 height 8
radio input "true"
click at [438, 439] on button "Next" at bounding box center [461, 435] width 199 height 49
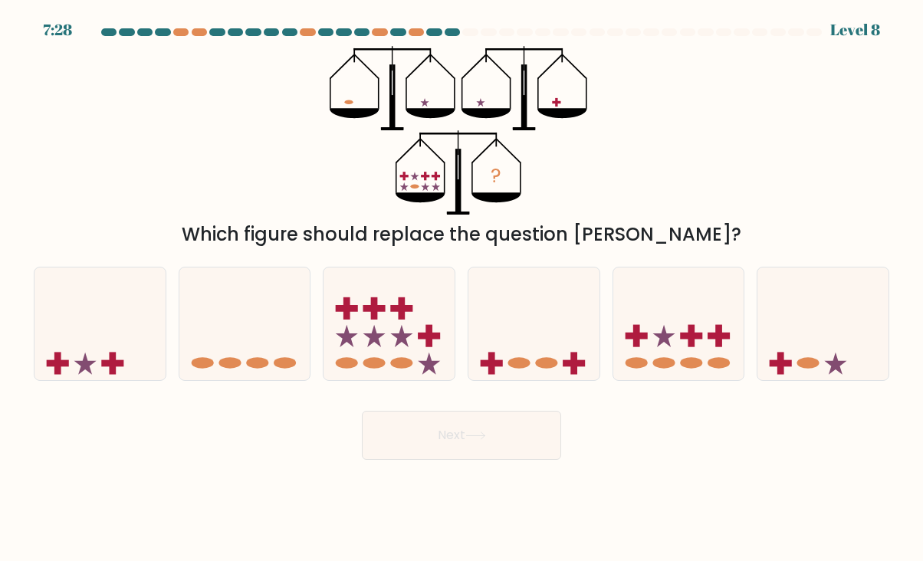
drag, startPoint x: 438, startPoint y: 189, endPoint x: 402, endPoint y: 176, distance: 38.1
click at [402, 176] on icon "?" at bounding box center [461, 130] width 263 height 169
drag, startPoint x: 400, startPoint y: 176, endPoint x: 435, endPoint y: 191, distance: 37.8
click at [435, 191] on icon "?" at bounding box center [461, 130] width 263 height 169
click at [262, 166] on div "? Which figure should replace the question mark?" at bounding box center [462, 147] width 874 height 202
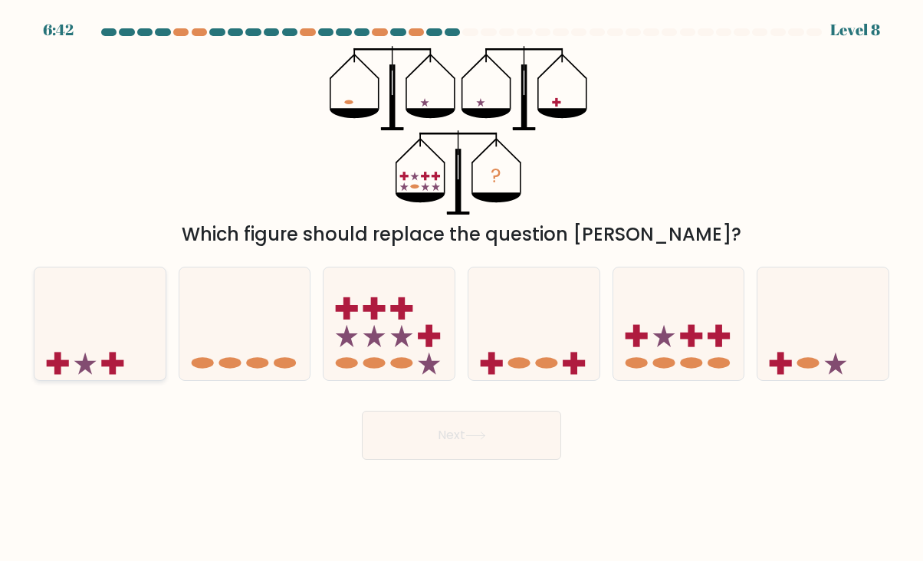
click at [115, 354] on rect at bounding box center [113, 363] width 7 height 22
click at [462, 288] on input "a." at bounding box center [462, 285] width 1 height 8
radio input "true"
click at [436, 424] on button "Next" at bounding box center [461, 435] width 199 height 49
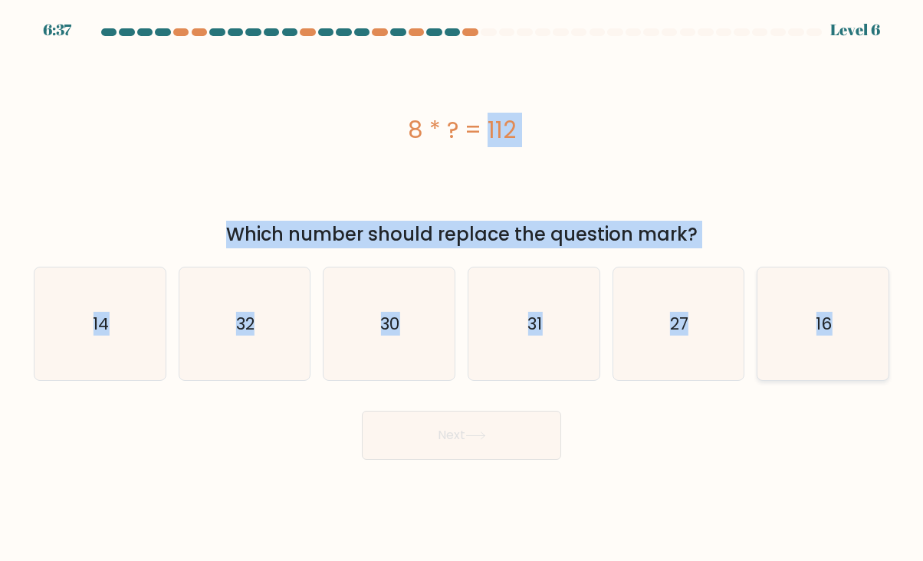
drag, startPoint x: 401, startPoint y: 122, endPoint x: 829, endPoint y: 327, distance: 474.4
click at [829, 327] on form "a." at bounding box center [461, 244] width 923 height 432
click at [320, 154] on div "8 * ? = 112" at bounding box center [462, 130] width 856 height 169
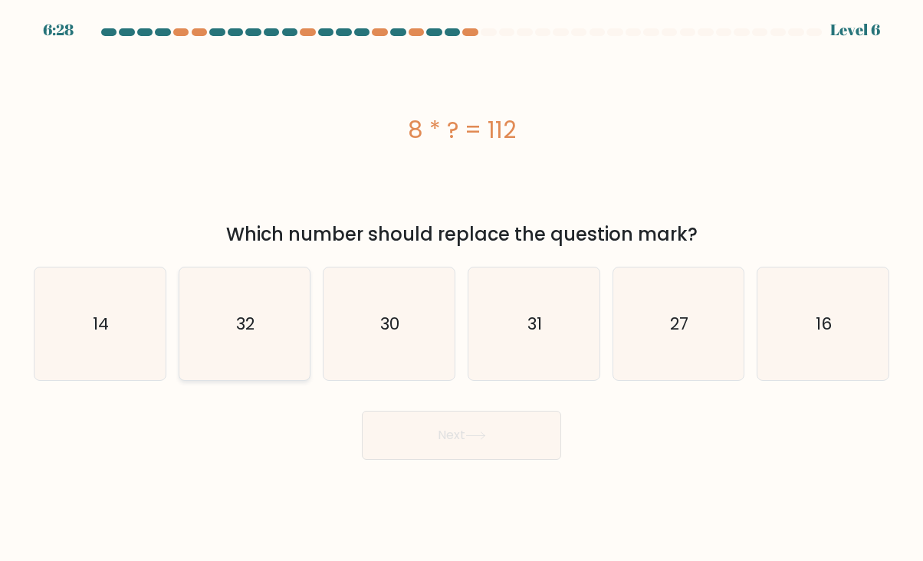
drag, startPoint x: 140, startPoint y: 331, endPoint x: 281, endPoint y: 374, distance: 147.5
click at [140, 331] on icon "14" at bounding box center [100, 324] width 113 height 113
click at [462, 288] on input "a. 14" at bounding box center [462, 285] width 1 height 8
radio input "true"
click at [423, 436] on button "Next" at bounding box center [461, 435] width 199 height 49
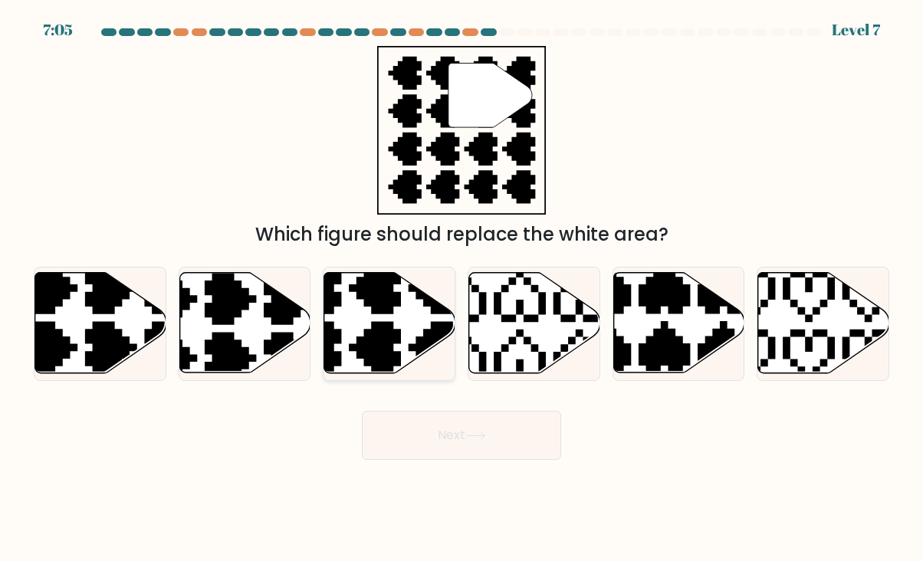
click at [364, 341] on icon at bounding box center [346, 377] width 230 height 230
click at [462, 288] on input "c." at bounding box center [462, 285] width 1 height 8
radio input "true"
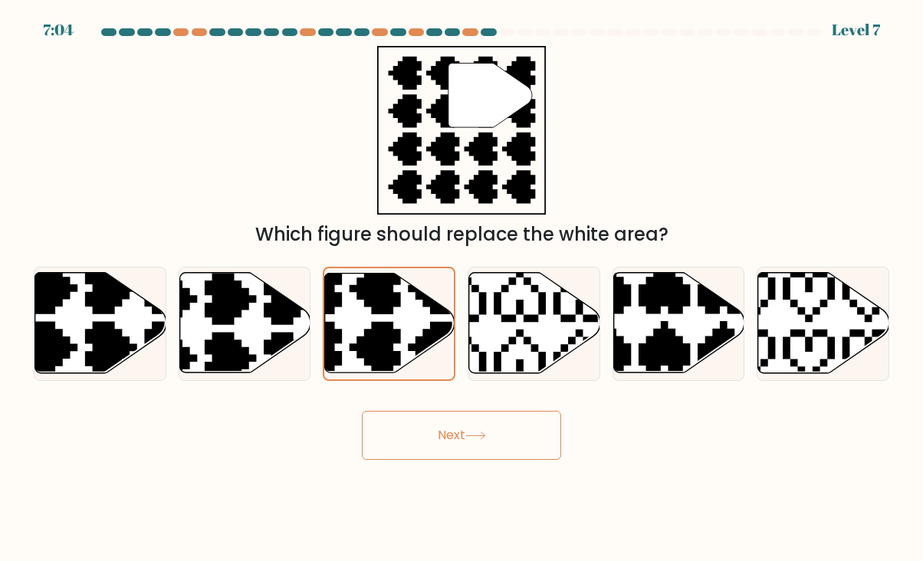
click at [465, 433] on button "Next" at bounding box center [461, 435] width 199 height 49
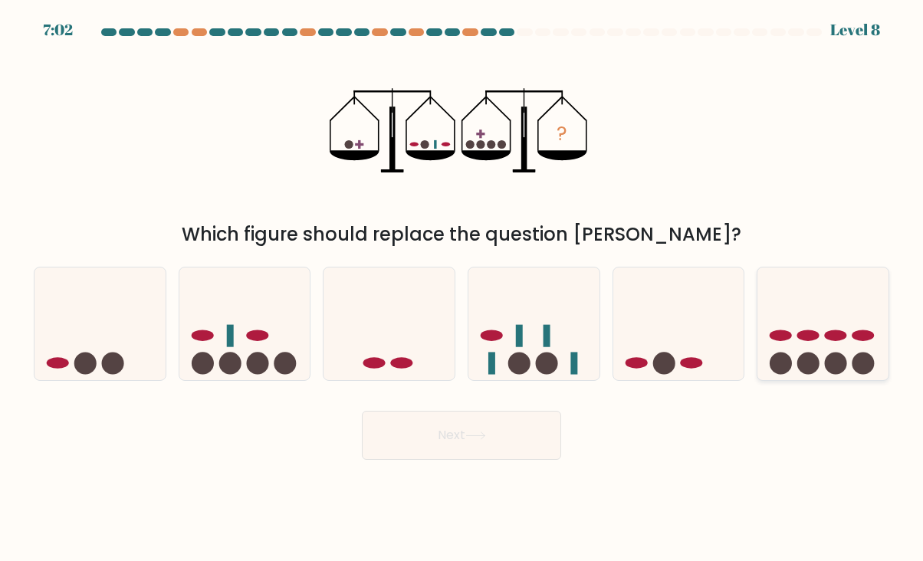
click at [789, 301] on icon at bounding box center [823, 324] width 131 height 108
click at [462, 288] on input "f." at bounding box center [462, 285] width 1 height 8
radio input "true"
click at [462, 433] on button "Next" at bounding box center [461, 435] width 199 height 49
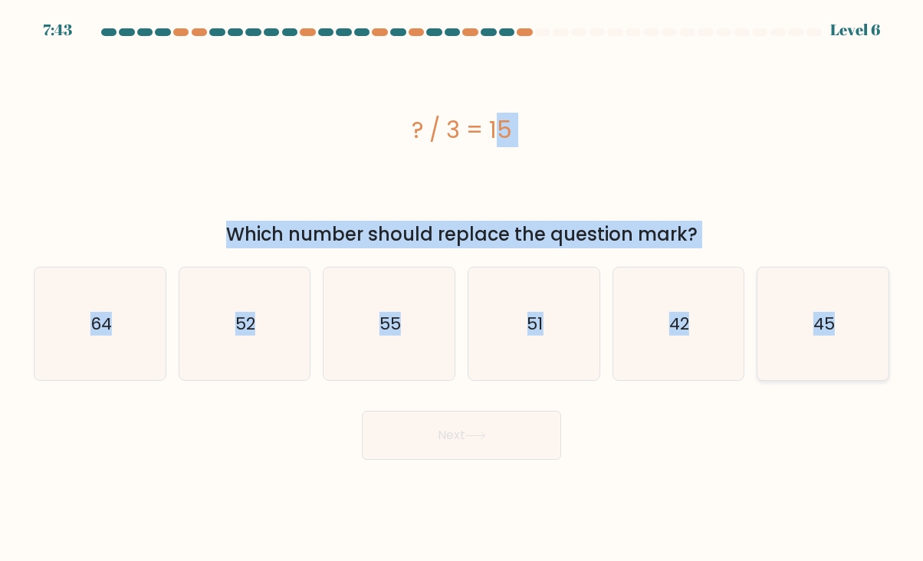
drag, startPoint x: 412, startPoint y: 130, endPoint x: 832, endPoint y: 324, distance: 462.6
click at [832, 324] on form "a." at bounding box center [461, 244] width 923 height 432
click at [256, 397] on form "a." at bounding box center [461, 244] width 923 height 432
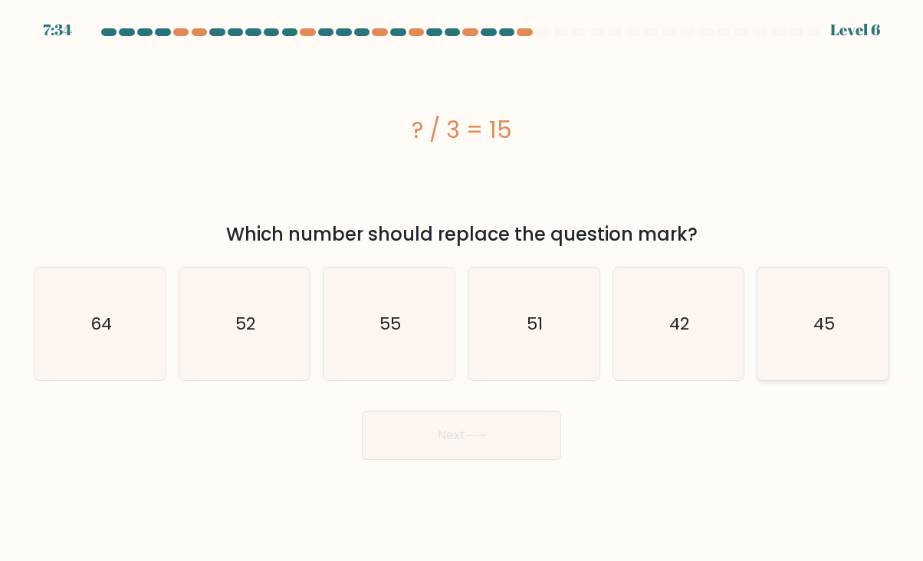
drag, startPoint x: 693, startPoint y: 322, endPoint x: 791, endPoint y: 321, distance: 98.2
click at [695, 322] on icon "42" at bounding box center [678, 324] width 113 height 113
click at [462, 288] on input "e. 42" at bounding box center [462, 285] width 1 height 8
radio input "true"
click at [801, 321] on icon "45" at bounding box center [823, 324] width 113 height 113
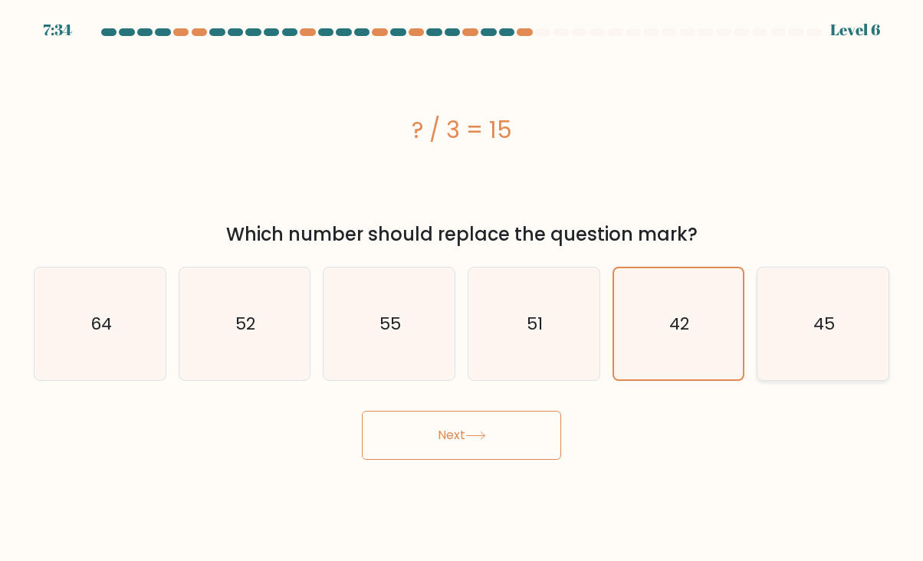
click at [462, 288] on input "f. 45" at bounding box center [462, 285] width 1 height 8
radio input "true"
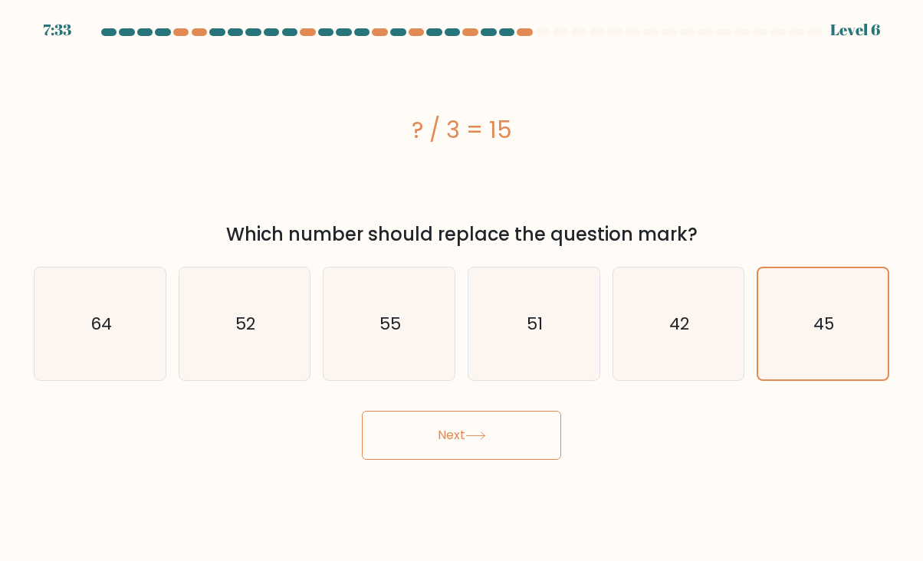
click at [485, 445] on button "Next" at bounding box center [461, 435] width 199 height 49
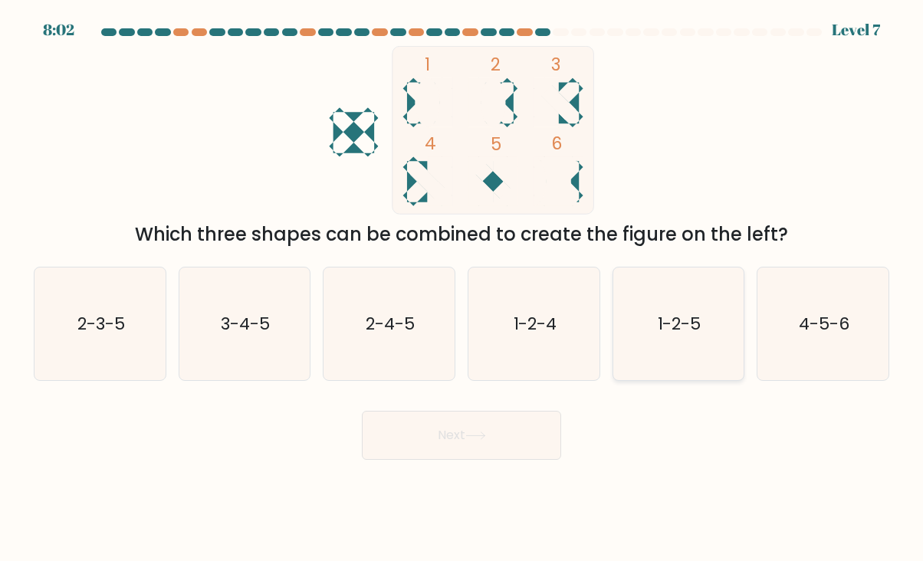
click at [670, 310] on icon "1-2-5" at bounding box center [678, 324] width 113 height 113
click at [462, 288] on input "e. 1-2-5" at bounding box center [462, 285] width 1 height 8
radio input "true"
click at [493, 444] on button "Next" at bounding box center [461, 435] width 199 height 49
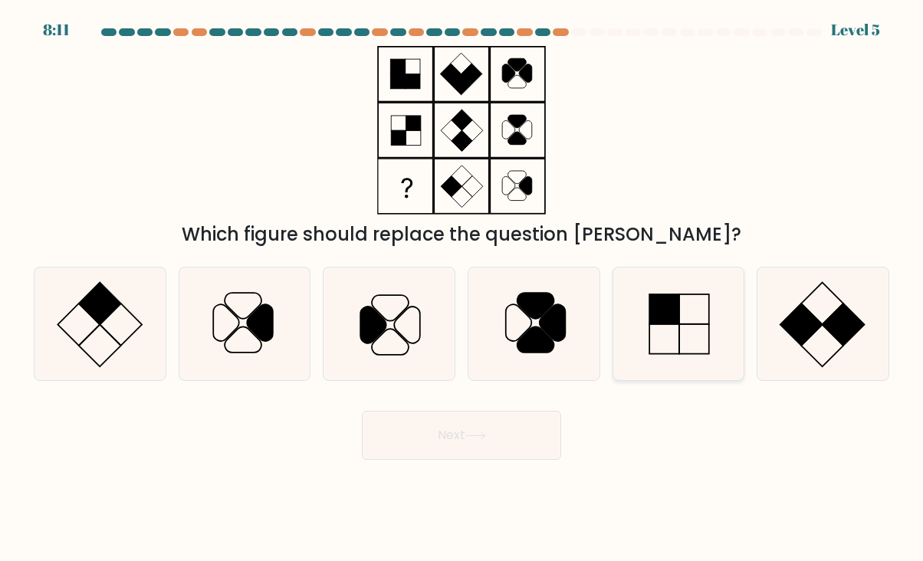
click at [659, 338] on icon at bounding box center [678, 324] width 113 height 113
click at [462, 288] on input "e." at bounding box center [462, 285] width 1 height 8
radio input "true"
click at [500, 429] on button "Next" at bounding box center [461, 435] width 199 height 49
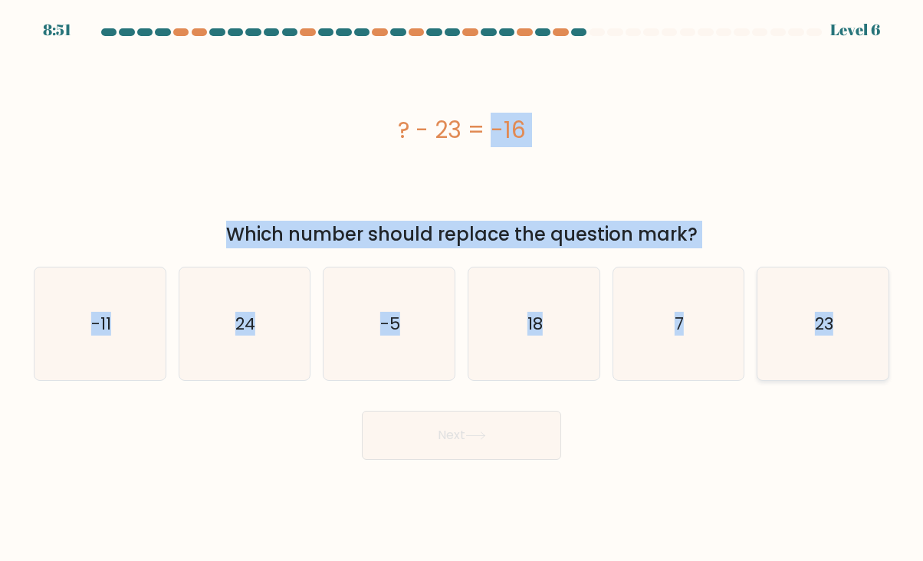
drag, startPoint x: 401, startPoint y: 123, endPoint x: 832, endPoint y: 327, distance: 477.2
click at [832, 327] on form "a. 7" at bounding box center [461, 244] width 923 height 432
click at [676, 344] on icon "7" at bounding box center [678, 324] width 113 height 113
click at [462, 288] on input "e. 7" at bounding box center [462, 285] width 1 height 8
radio input "true"
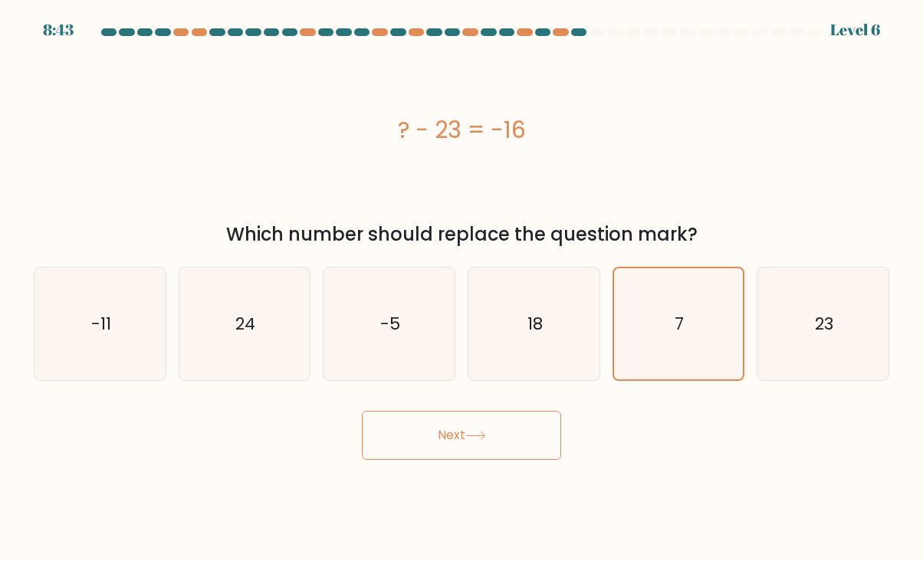
click at [522, 436] on button "Next" at bounding box center [461, 435] width 199 height 49
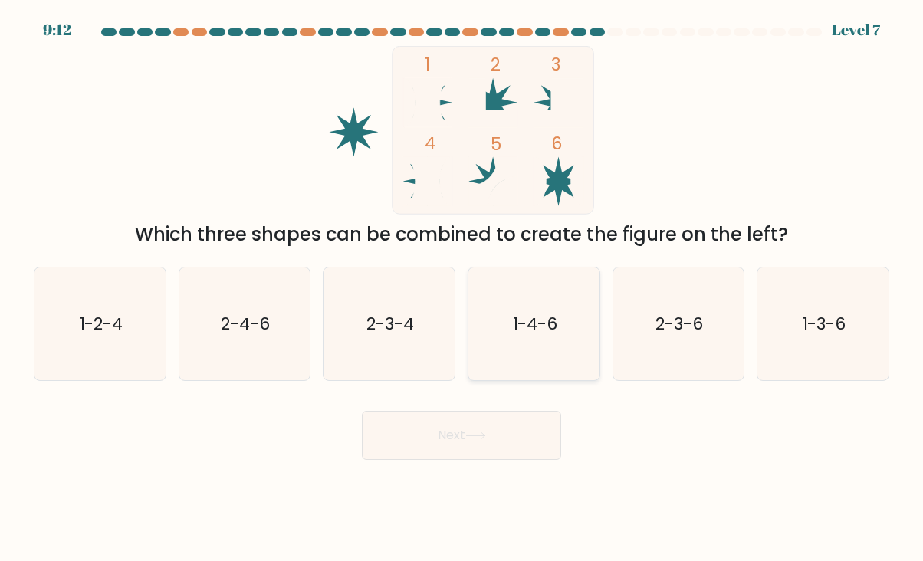
drag, startPoint x: 521, startPoint y: 336, endPoint x: 505, endPoint y: 356, distance: 25.2
click at [520, 337] on icon "1-4-6" at bounding box center [534, 324] width 113 height 113
click at [462, 288] on input "d. 1-4-6" at bounding box center [462, 285] width 1 height 8
radio input "true"
click at [453, 414] on button "Next" at bounding box center [461, 435] width 199 height 49
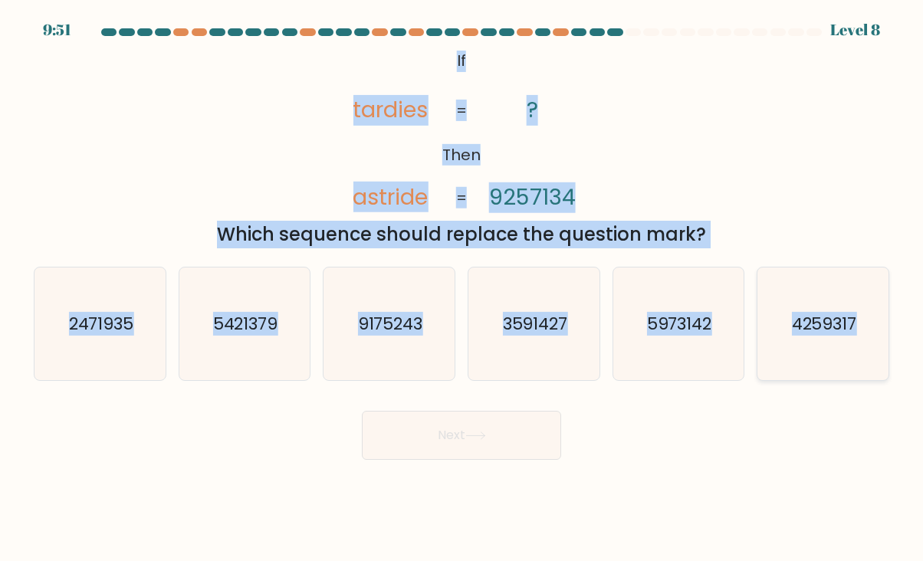
drag, startPoint x: 457, startPoint y: 55, endPoint x: 857, endPoint y: 324, distance: 482.4
click at [857, 324] on form "If ?" at bounding box center [461, 244] width 923 height 432
click at [128, 442] on div "Next" at bounding box center [462, 430] width 874 height 61
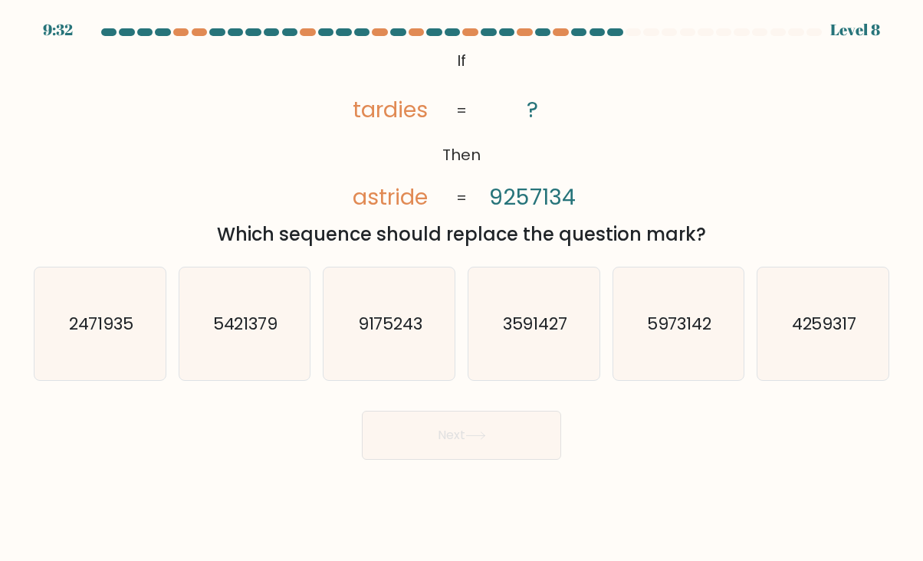
drag, startPoint x: 829, startPoint y: 328, endPoint x: 683, endPoint y: 389, distance: 158.5
click at [829, 328] on text "4259317" at bounding box center [824, 324] width 65 height 24
click at [462, 288] on input "f. 4259317" at bounding box center [462, 285] width 1 height 8
radio input "true"
click at [486, 441] on button "Next" at bounding box center [461, 435] width 199 height 49
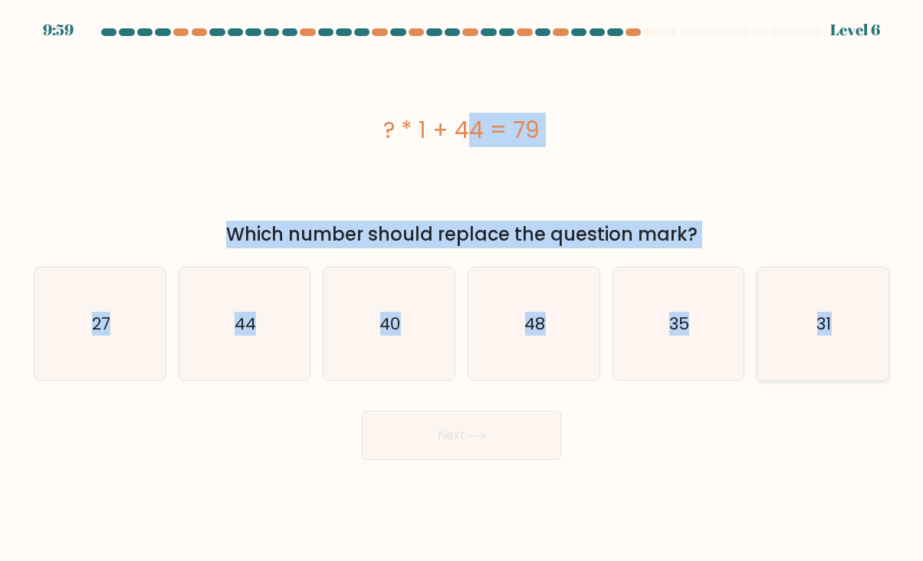
drag, startPoint x: 377, startPoint y: 127, endPoint x: 830, endPoint y: 327, distance: 495.1
click at [830, 327] on form "a." at bounding box center [461, 244] width 923 height 432
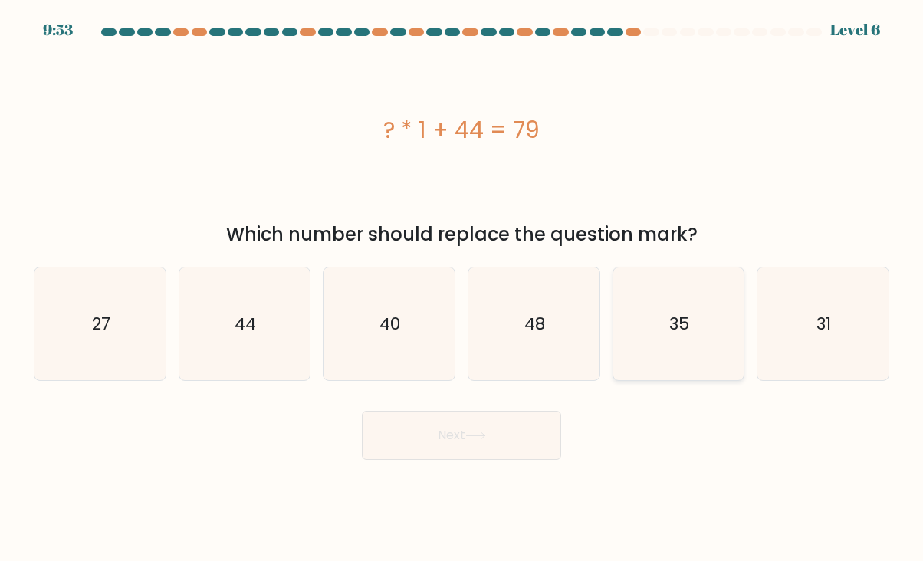
drag, startPoint x: 706, startPoint y: 422, endPoint x: 693, endPoint y: 376, distance: 47.6
click at [705, 420] on div "Next" at bounding box center [462, 430] width 874 height 61
drag, startPoint x: 683, startPoint y: 349, endPoint x: 620, endPoint y: 394, distance: 78.1
click at [682, 350] on icon "35" at bounding box center [678, 324] width 113 height 113
click at [462, 288] on input "e. 35" at bounding box center [462, 285] width 1 height 8
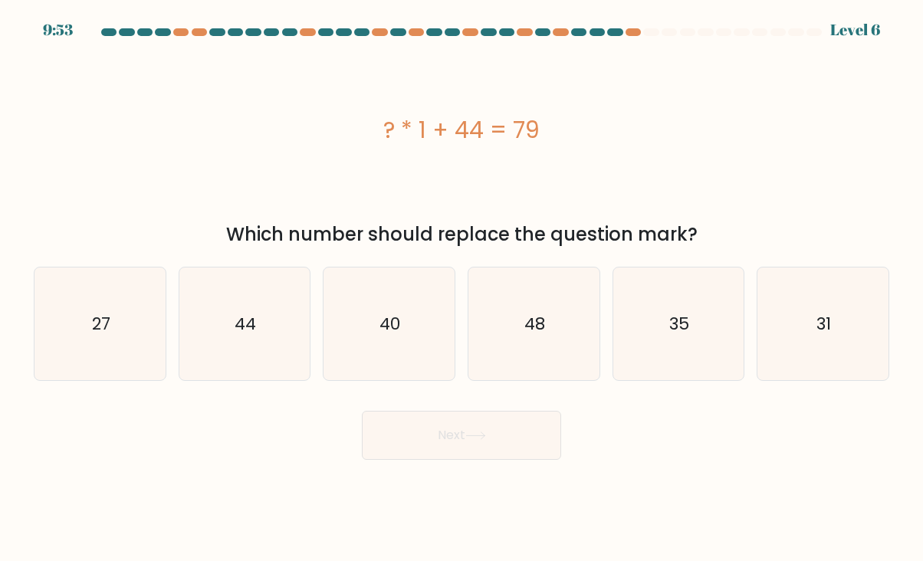
radio input "true"
click at [497, 443] on button "Next" at bounding box center [461, 435] width 199 height 49
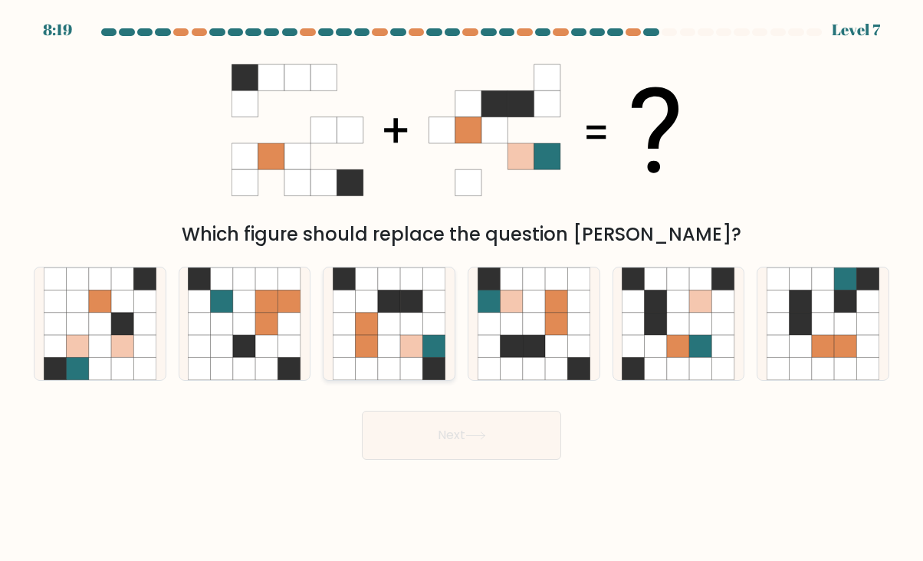
click at [446, 305] on icon at bounding box center [389, 324] width 113 height 113
click at [462, 288] on input "c." at bounding box center [462, 285] width 1 height 8
radio input "true"
click at [427, 444] on button "Next" at bounding box center [461, 435] width 199 height 49
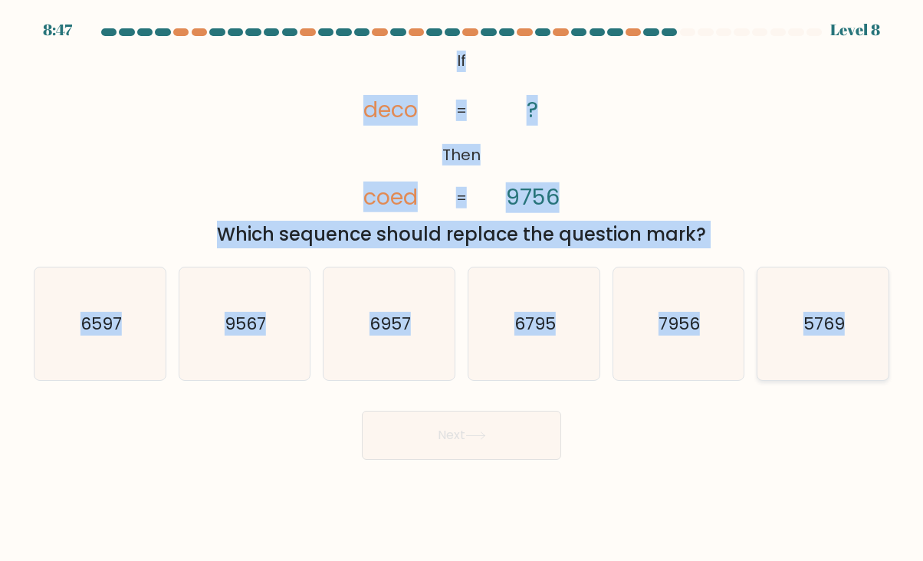
drag, startPoint x: 454, startPoint y: 54, endPoint x: 844, endPoint y: 330, distance: 477.1
click at [844, 330] on form "If ?" at bounding box center [461, 244] width 923 height 432
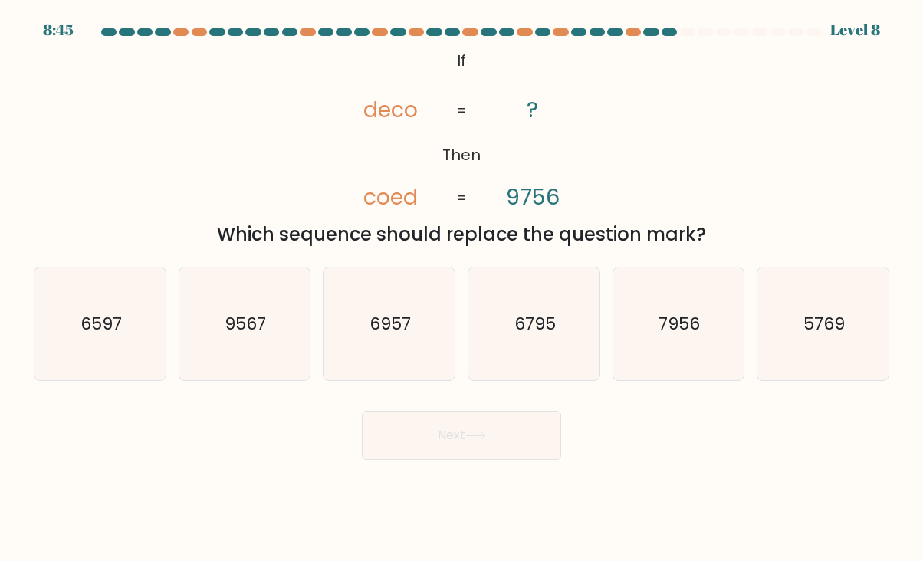
click at [711, 145] on div "@import url('https://fonts.googleapis.com/css?family=Abril+Fatface:400,100,100i…" at bounding box center [462, 147] width 874 height 202
click at [127, 336] on icon "6597" at bounding box center [100, 324] width 113 height 113
click at [462, 288] on input "a. 6597" at bounding box center [462, 285] width 1 height 8
radio input "true"
click at [423, 435] on button "Next" at bounding box center [461, 435] width 199 height 49
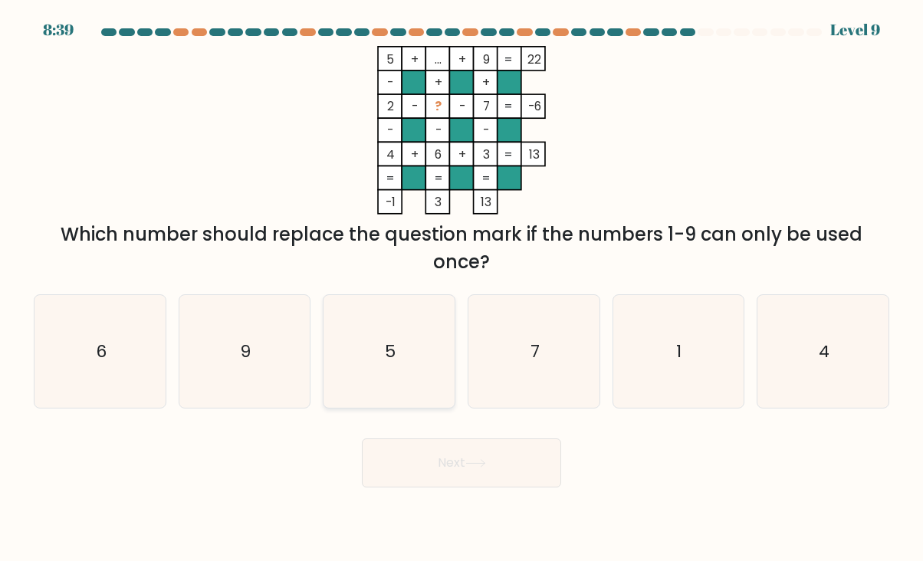
click at [393, 342] on text "5" at bounding box center [390, 352] width 11 height 24
click at [462, 288] on input "c. 5" at bounding box center [462, 285] width 1 height 8
radio input "true"
click at [443, 456] on button "Next" at bounding box center [461, 463] width 199 height 49
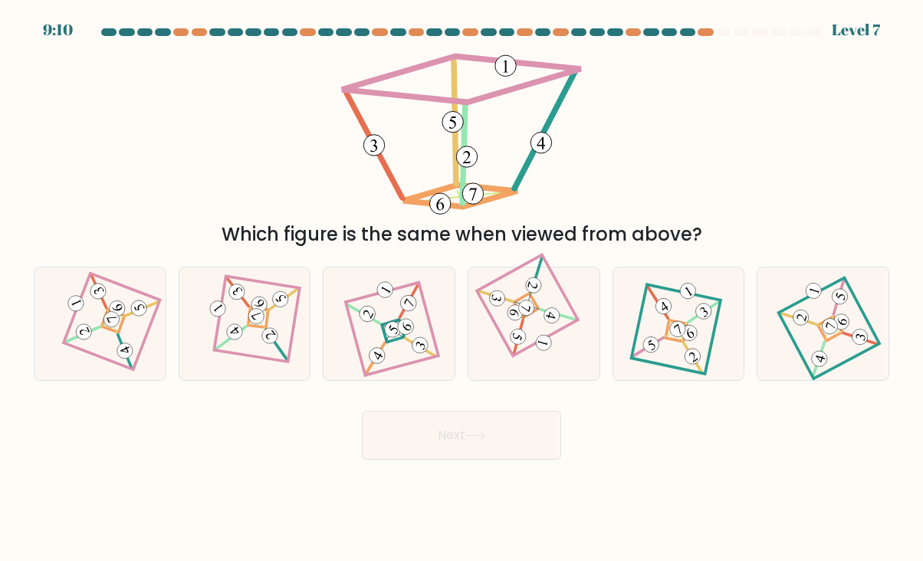
click at [255, 213] on div "Which figure is the same when viewed from above?" at bounding box center [462, 147] width 874 height 202
click at [129, 344] on icon at bounding box center [99, 323] width 77 height 90
click at [462, 288] on input "a." at bounding box center [462, 285] width 1 height 8
radio input "true"
click at [478, 451] on button "Next" at bounding box center [461, 435] width 199 height 49
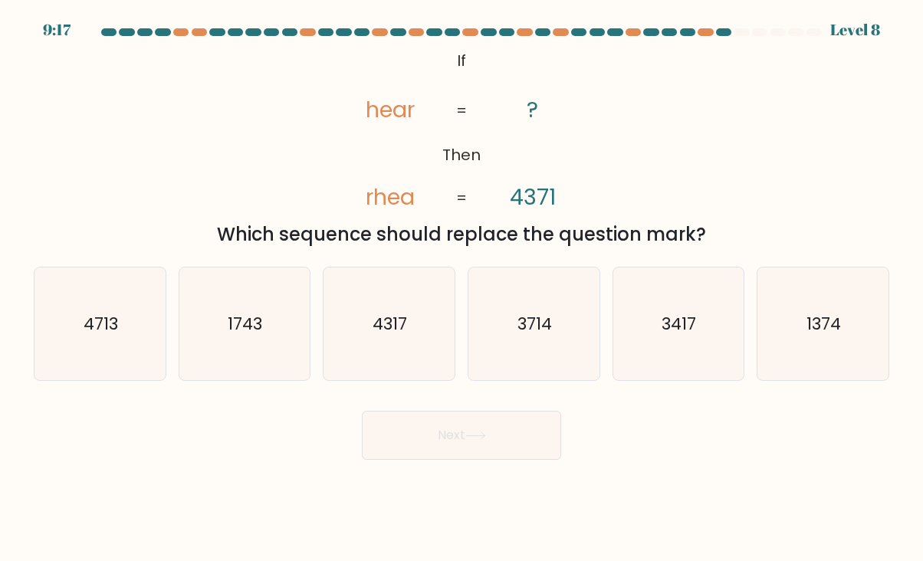
drag, startPoint x: 528, startPoint y: 347, endPoint x: 503, endPoint y: 381, distance: 42.2
click at [528, 349] on icon "3714" at bounding box center [534, 324] width 113 height 113
click at [462, 288] on input "d. 3714" at bounding box center [462, 285] width 1 height 8
radio input "true"
click at [467, 427] on button "Next" at bounding box center [461, 435] width 199 height 49
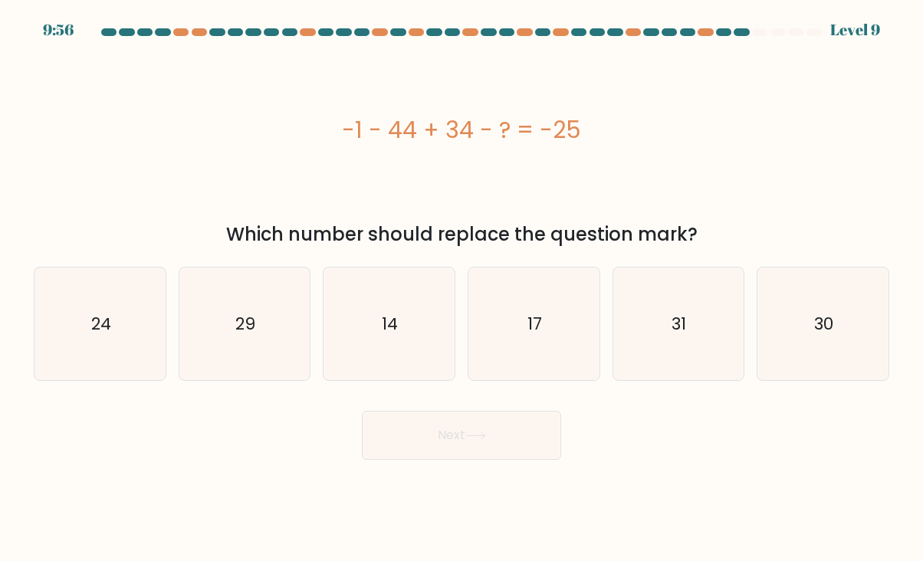
drag, startPoint x: 342, startPoint y: 130, endPoint x: 573, endPoint y: 131, distance: 230.9
click at [573, 131] on div "-1 - 44 + 34 - ? = -25" at bounding box center [462, 130] width 856 height 35
click at [341, 193] on div "-1 - 44 + 34 - ? = -25" at bounding box center [462, 130] width 856 height 169
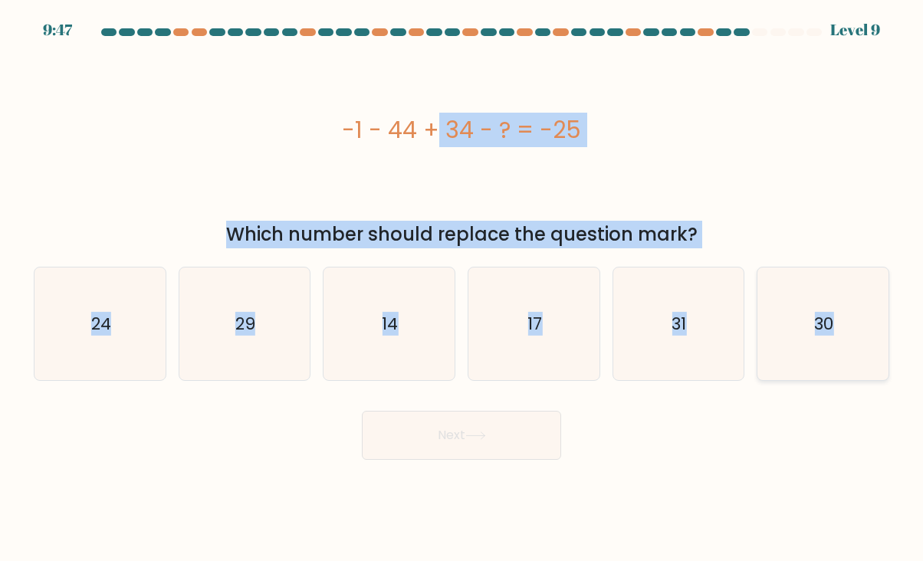
drag, startPoint x: 339, startPoint y: 121, endPoint x: 831, endPoint y: 325, distance: 533.0
click at [831, 325] on form "a." at bounding box center [461, 244] width 923 height 432
drag, startPoint x: 408, startPoint y: 321, endPoint x: 401, endPoint y: 346, distance: 25.5
click at [408, 321] on icon "14" at bounding box center [389, 324] width 113 height 113
click at [462, 288] on input "c. 14" at bounding box center [462, 285] width 1 height 8
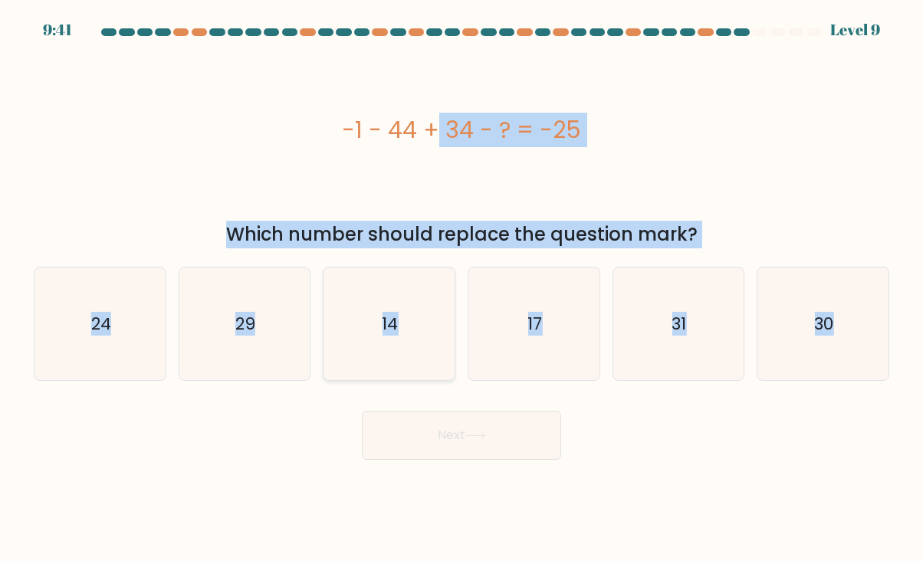
radio input "true"
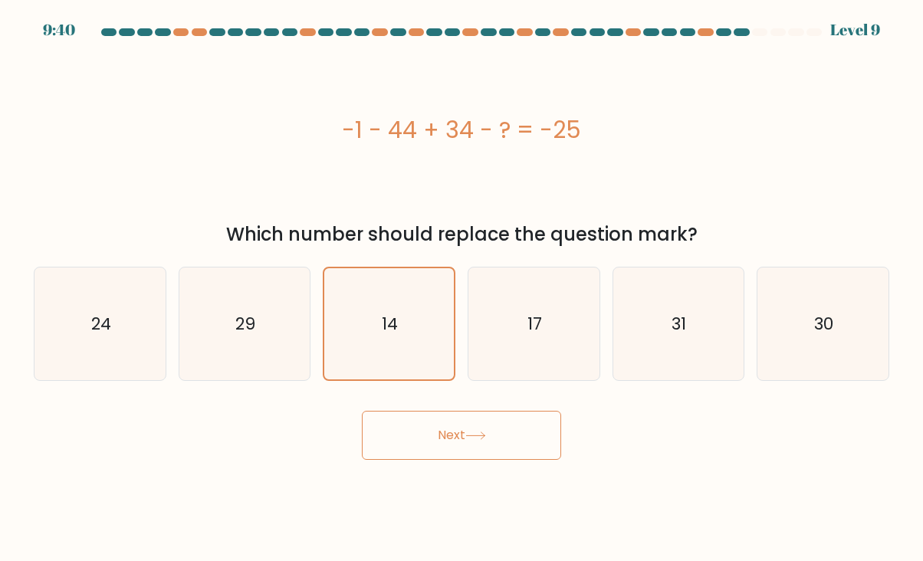
click at [397, 436] on button "Next" at bounding box center [461, 435] width 199 height 49
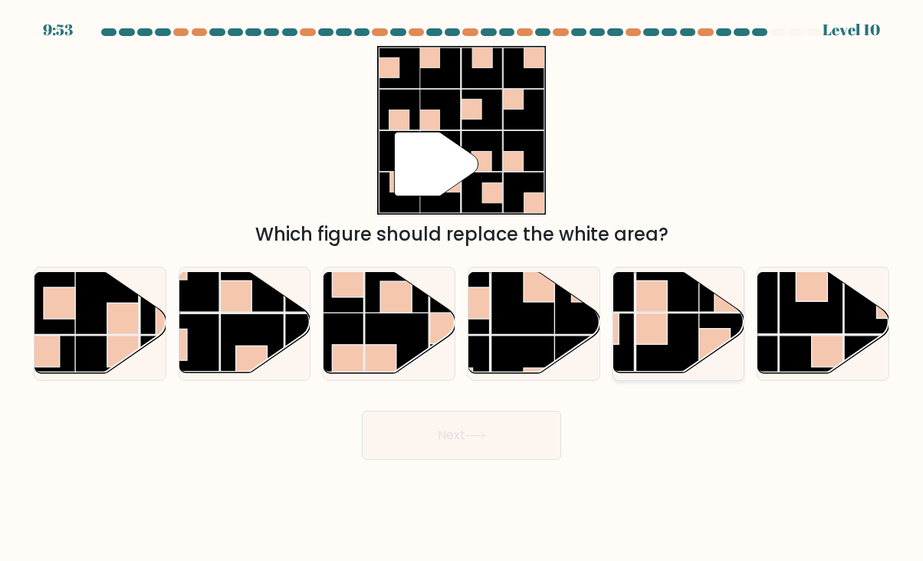
click at [691, 326] on rect at bounding box center [668, 346] width 64 height 64
click at [462, 288] on input "e." at bounding box center [462, 285] width 1 height 8
radio input "true"
click at [518, 427] on button "Next" at bounding box center [461, 435] width 199 height 49
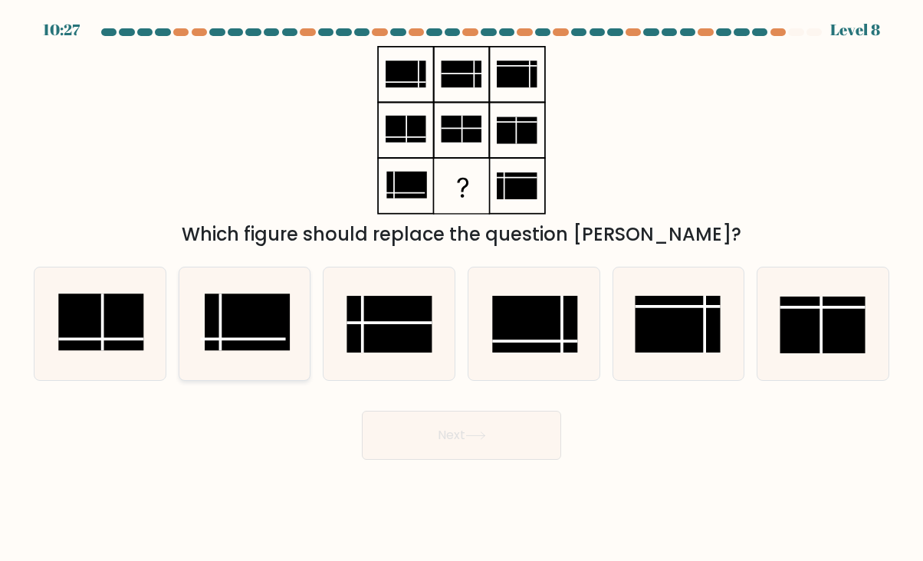
drag, startPoint x: 257, startPoint y: 347, endPoint x: 272, endPoint y: 354, distance: 17.1
click at [257, 347] on rect at bounding box center [247, 322] width 85 height 57
click at [462, 288] on input "b." at bounding box center [462, 285] width 1 height 8
radio input "true"
click at [453, 440] on button "Next" at bounding box center [461, 435] width 199 height 49
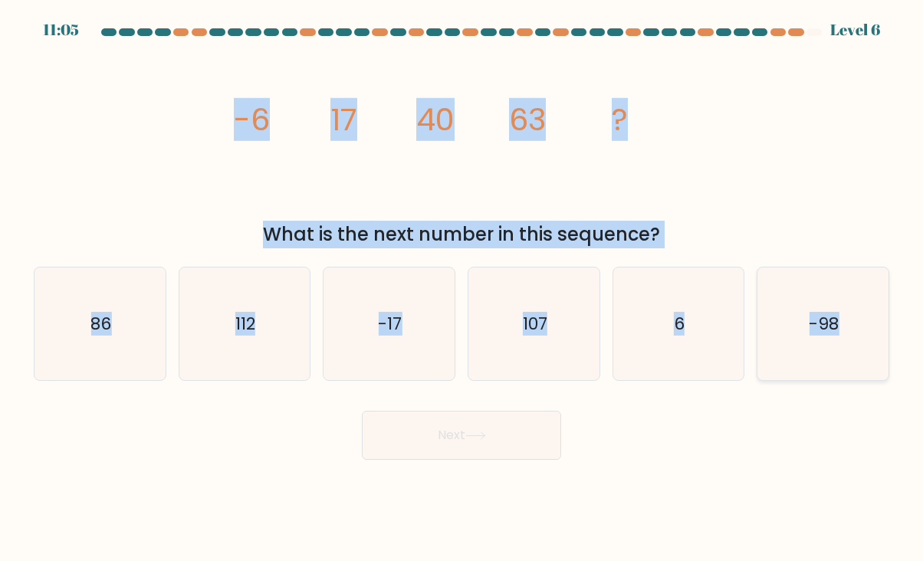
drag, startPoint x: 233, startPoint y: 116, endPoint x: 836, endPoint y: 323, distance: 637.4
click at [836, 323] on form at bounding box center [461, 244] width 923 height 432
click at [253, 449] on div "Next" at bounding box center [462, 430] width 874 height 61
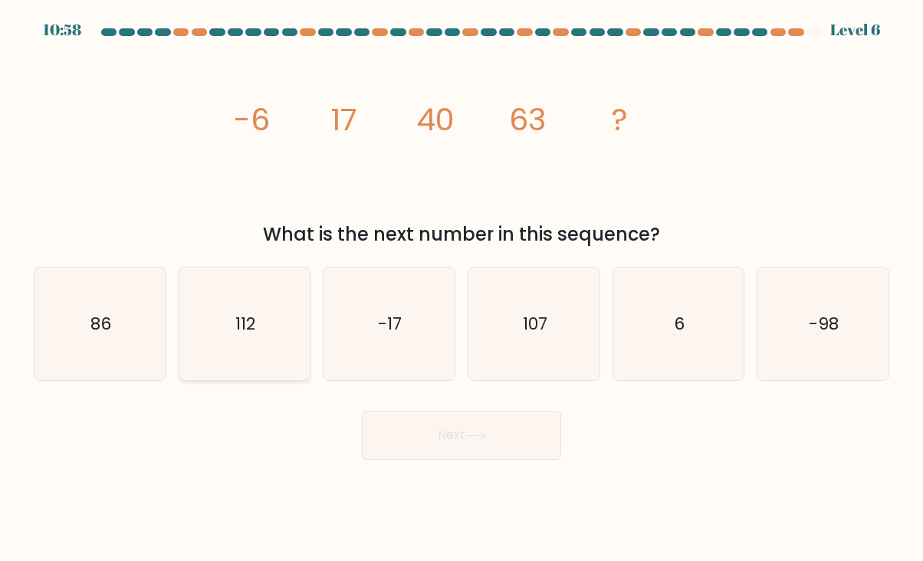
drag, startPoint x: 144, startPoint y: 344, endPoint x: 239, endPoint y: 356, distance: 95.9
click at [145, 344] on icon "86" at bounding box center [100, 324] width 113 height 113
click at [462, 288] on input "a. 86" at bounding box center [462, 285] width 1 height 8
radio input "true"
click at [452, 429] on button "Next" at bounding box center [461, 435] width 199 height 49
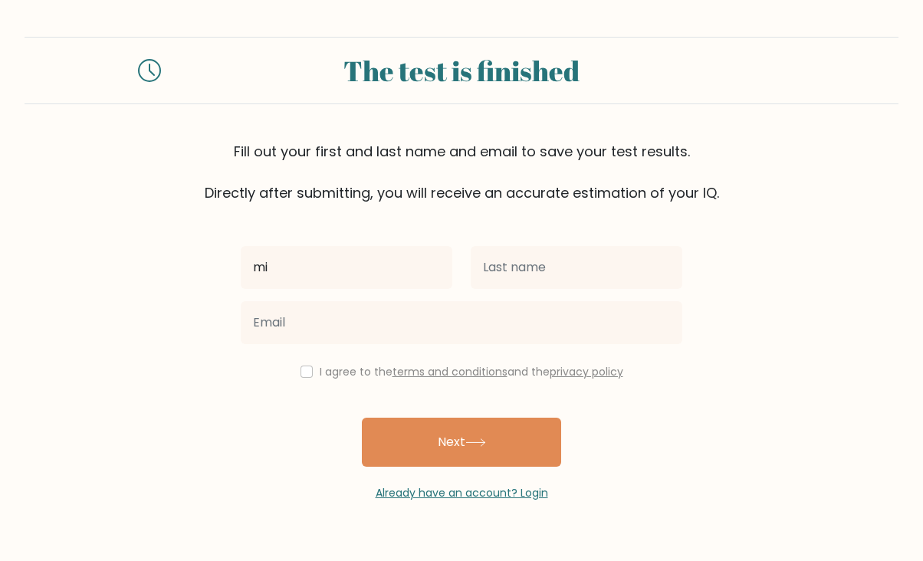
type input "m"
type input "Mickaela"
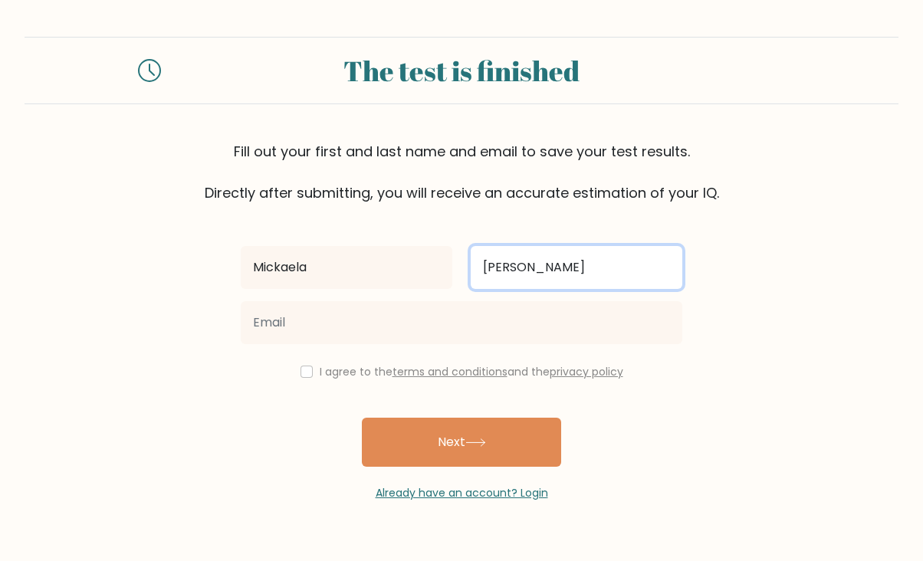
type input "[PERSON_NAME]"
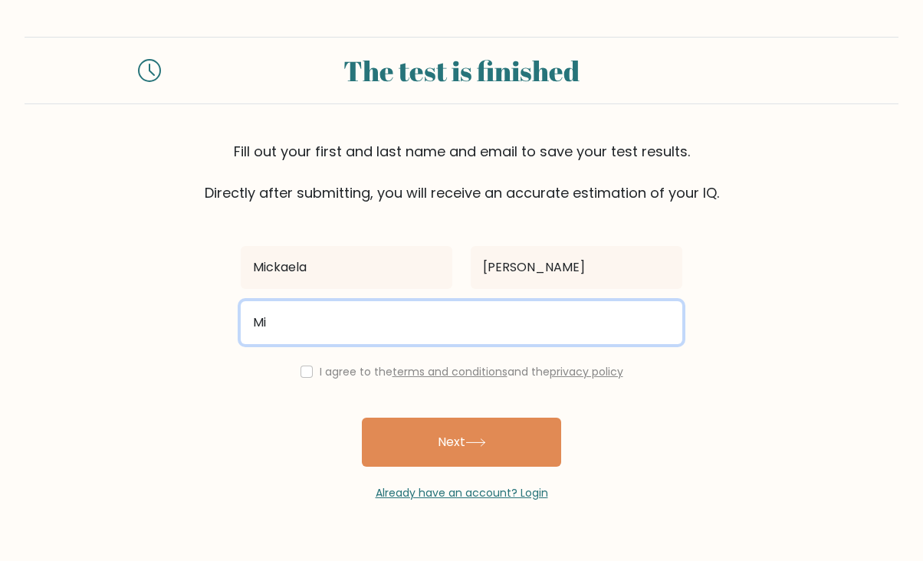
type input "M"
type input "[EMAIL_ADDRESS][DOMAIN_NAME]"
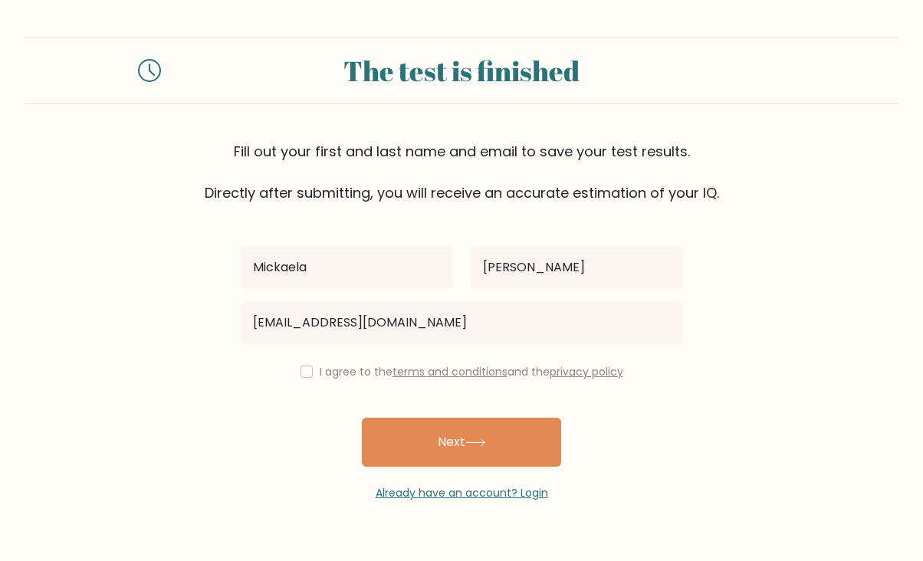
click at [303, 377] on input "checkbox" at bounding box center [307, 372] width 12 height 12
checkbox input "true"
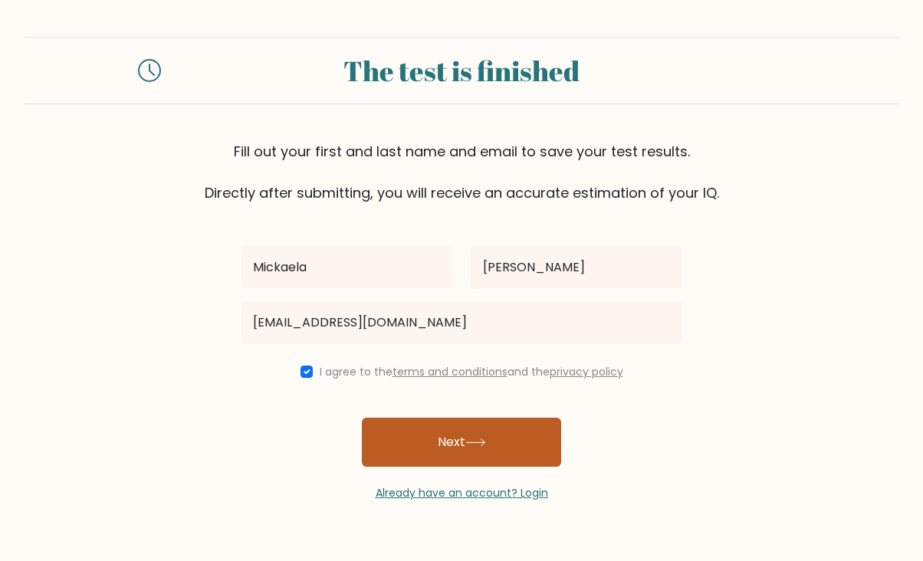
drag, startPoint x: 294, startPoint y: 414, endPoint x: 387, endPoint y: 425, distance: 93.4
click at [296, 416] on div "[PERSON_NAME] [EMAIL_ADDRESS][DOMAIN_NAME] I agree to the terms and conditions …" at bounding box center [462, 352] width 460 height 298
click at [406, 429] on button "Next" at bounding box center [461, 442] width 199 height 49
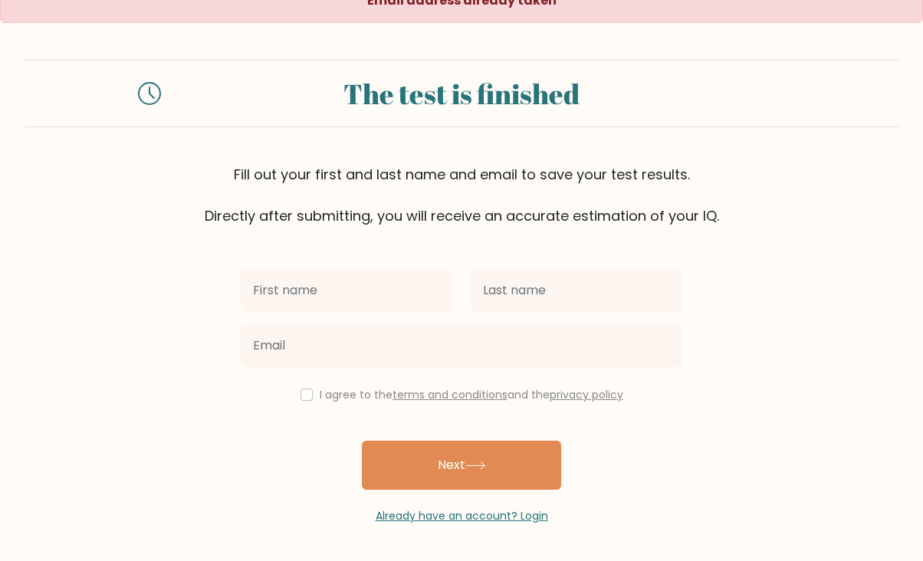
scroll to position [23, 0]
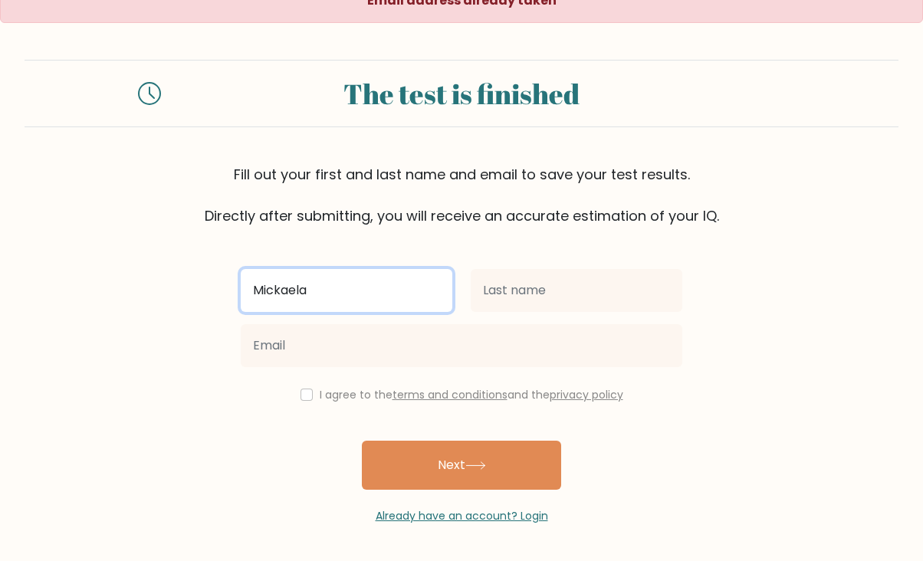
type input "Mickaela"
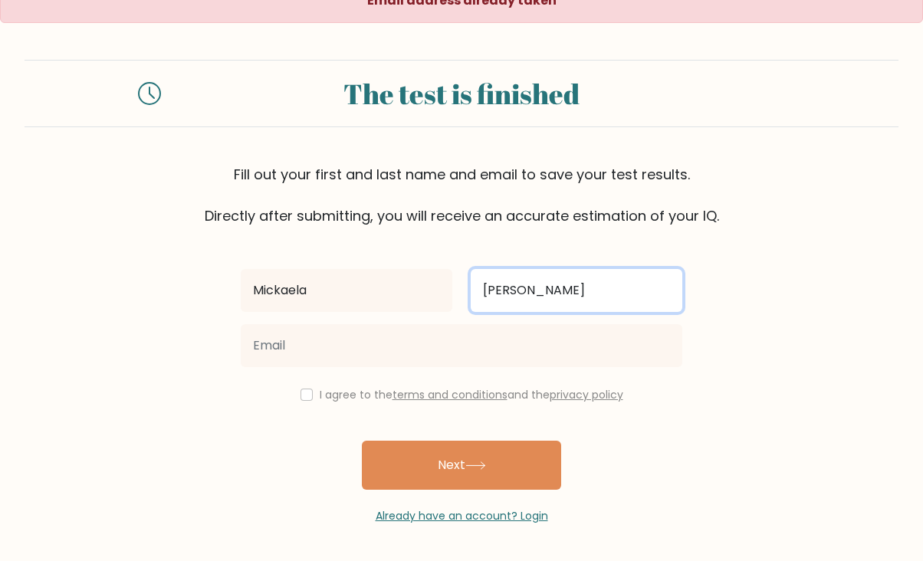
type input "[PERSON_NAME]"
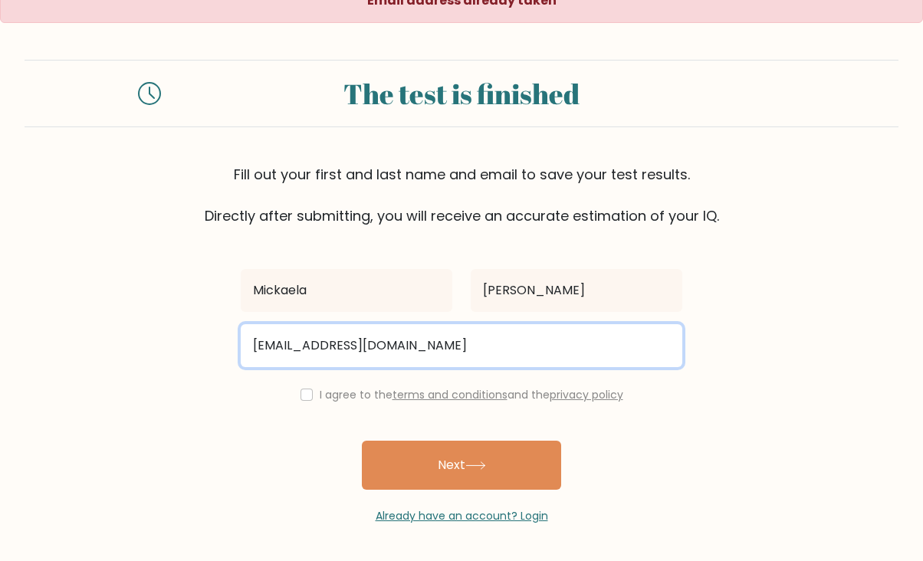
type input "[EMAIL_ADDRESS][DOMAIN_NAME]"
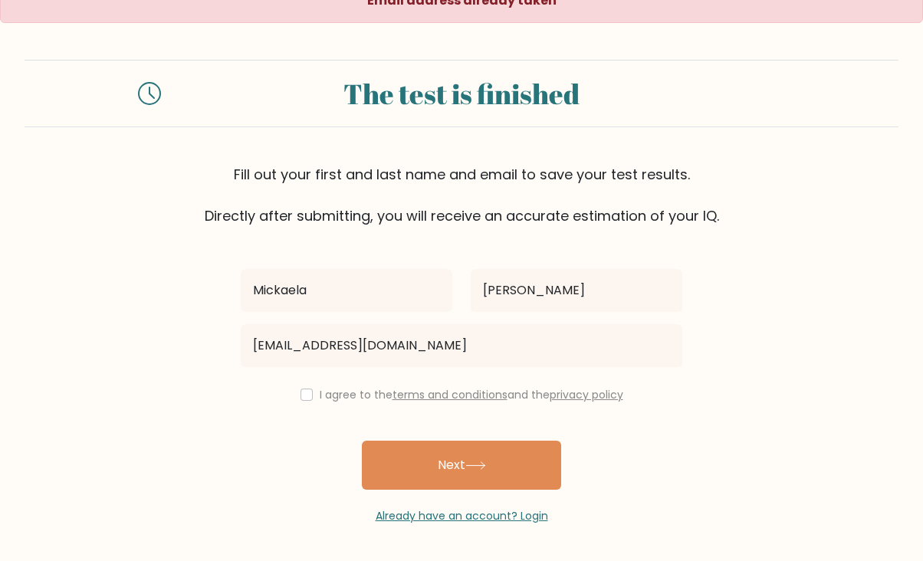
click at [301, 397] on input "checkbox" at bounding box center [307, 395] width 12 height 12
checkbox input "true"
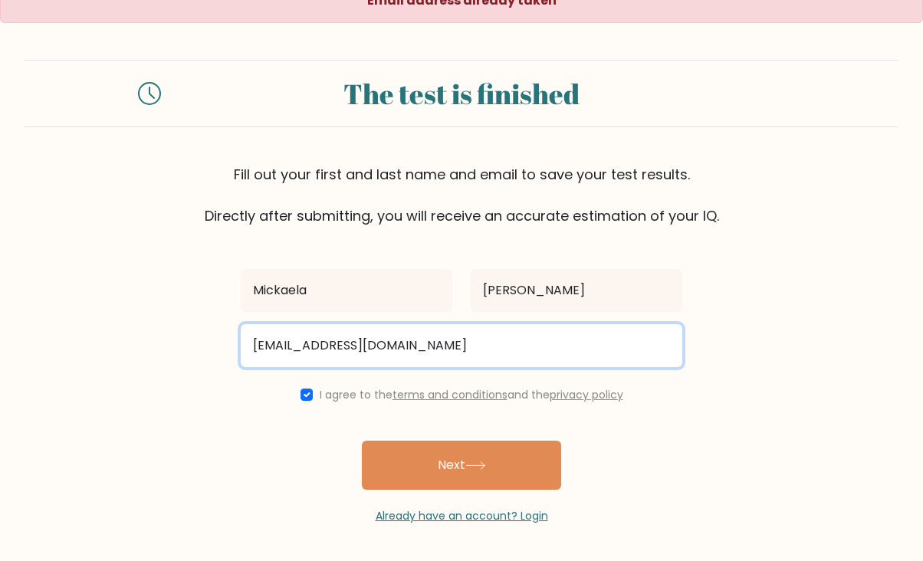
click at [295, 343] on input "mickaazareno24@gmail.com" at bounding box center [462, 345] width 442 height 43
type input "[EMAIL_ADDRESS][DOMAIN_NAME]"
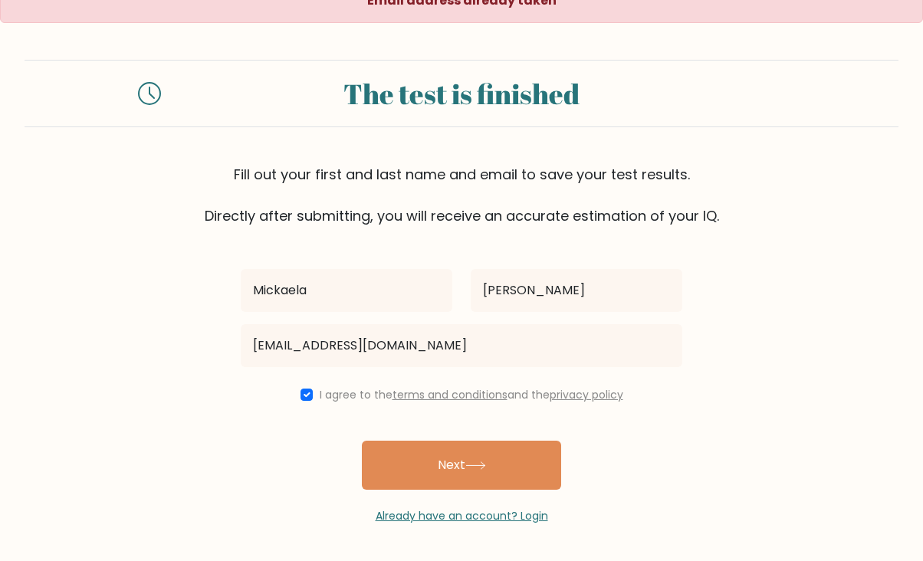
click at [173, 416] on form "The test is finished Fill out your first and last name and email to save your t…" at bounding box center [461, 292] width 923 height 465
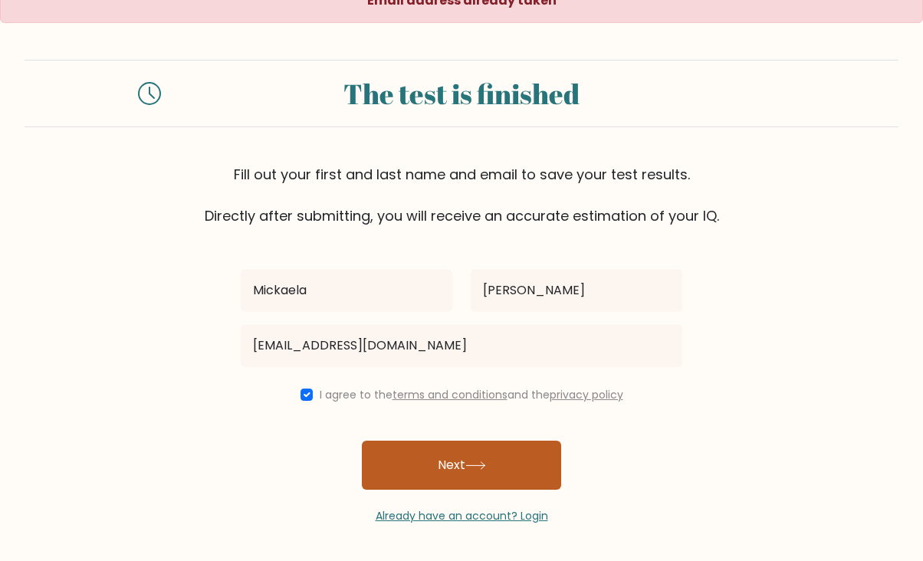
click at [464, 467] on button "Next" at bounding box center [461, 465] width 199 height 49
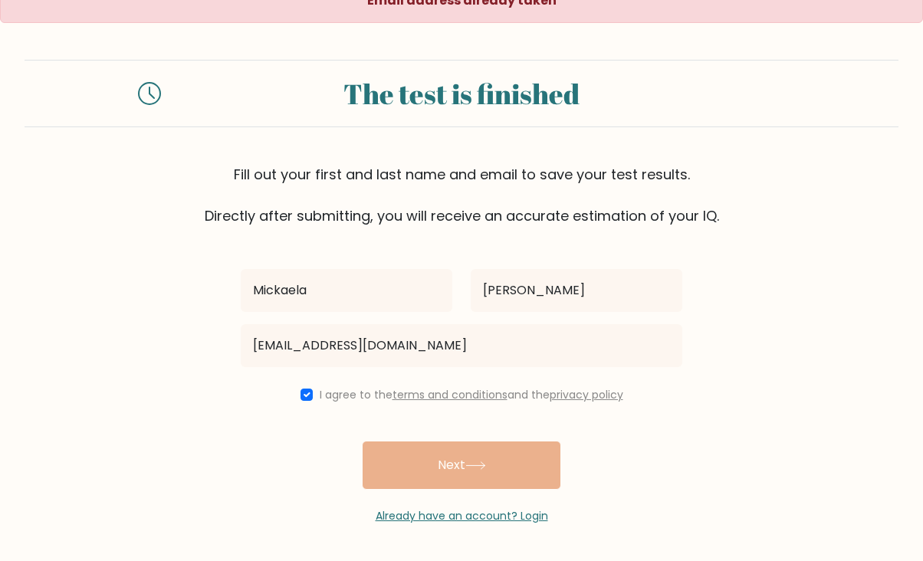
click at [419, 474] on div "Mickaela Nazareno mickanazareno24@gmail.com I agree to the terms and conditions…" at bounding box center [462, 375] width 460 height 298
click at [107, 278] on form "The test is finished Fill out your first and last name and email to save your t…" at bounding box center [461, 292] width 923 height 465
click at [448, 516] on link "Already have an account? Login" at bounding box center [462, 515] width 173 height 15
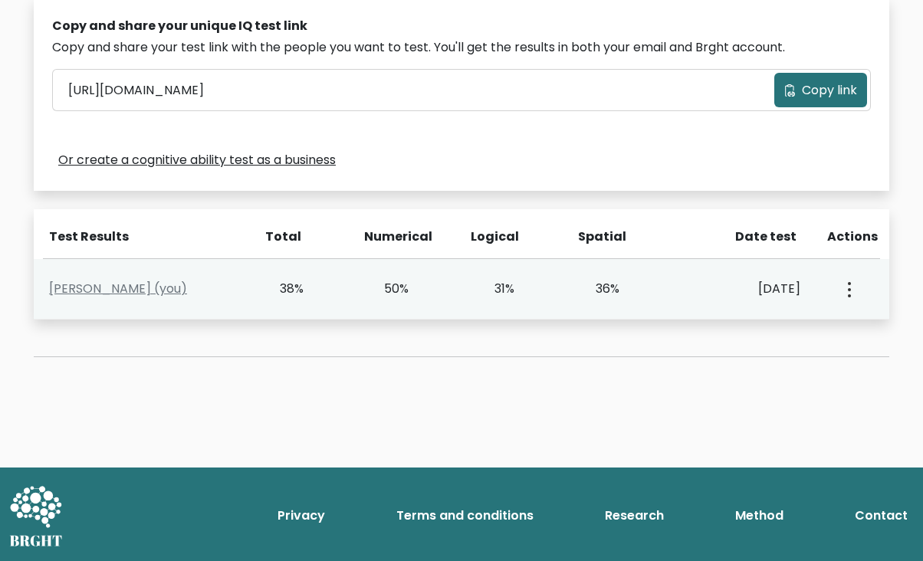
scroll to position [486, 0]
click at [848, 286] on icon "button" at bounding box center [849, 289] width 3 height 15
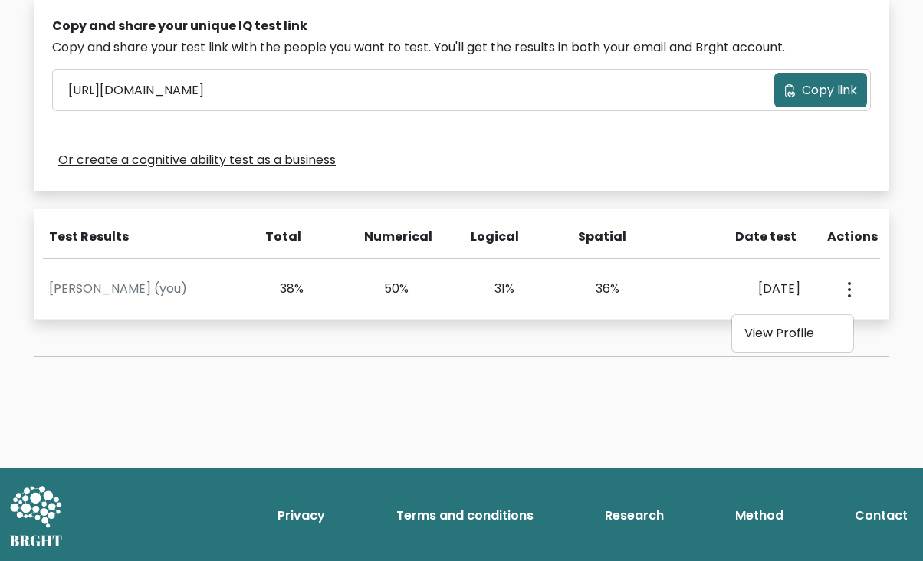
click at [394, 399] on div "Test the IQ of other people 40 questions 30 minutes English Create your unique …" at bounding box center [461, 33] width 923 height 870
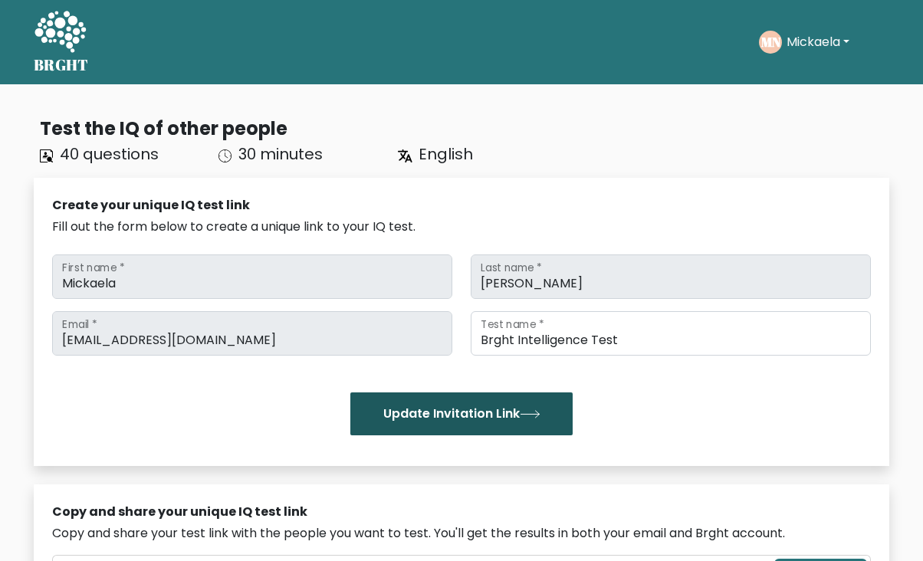
scroll to position [0, 0]
